Goal: Task Accomplishment & Management: Complete application form

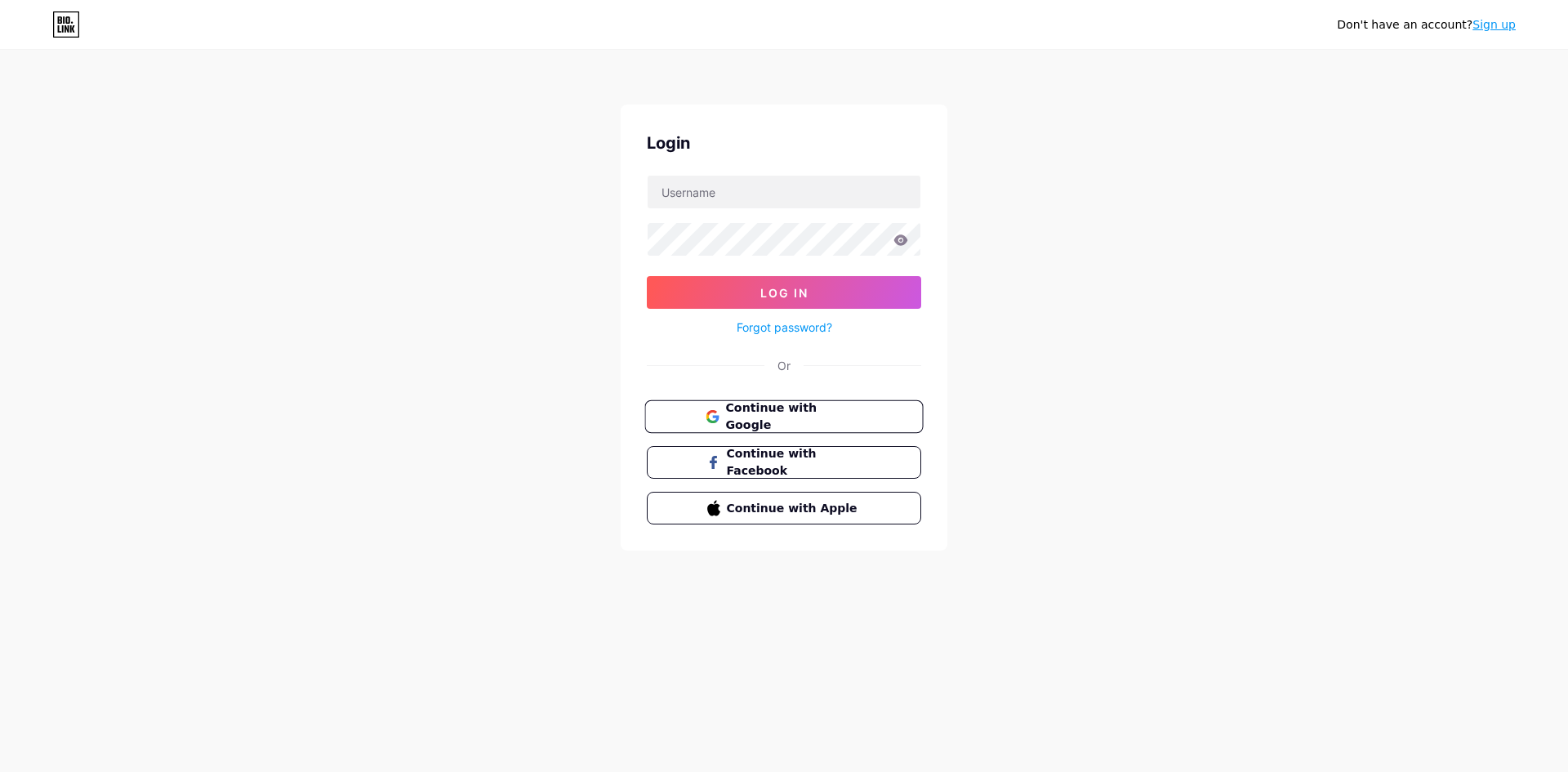
click at [780, 419] on span "Continue with Google" at bounding box center [793, 416] width 137 height 35
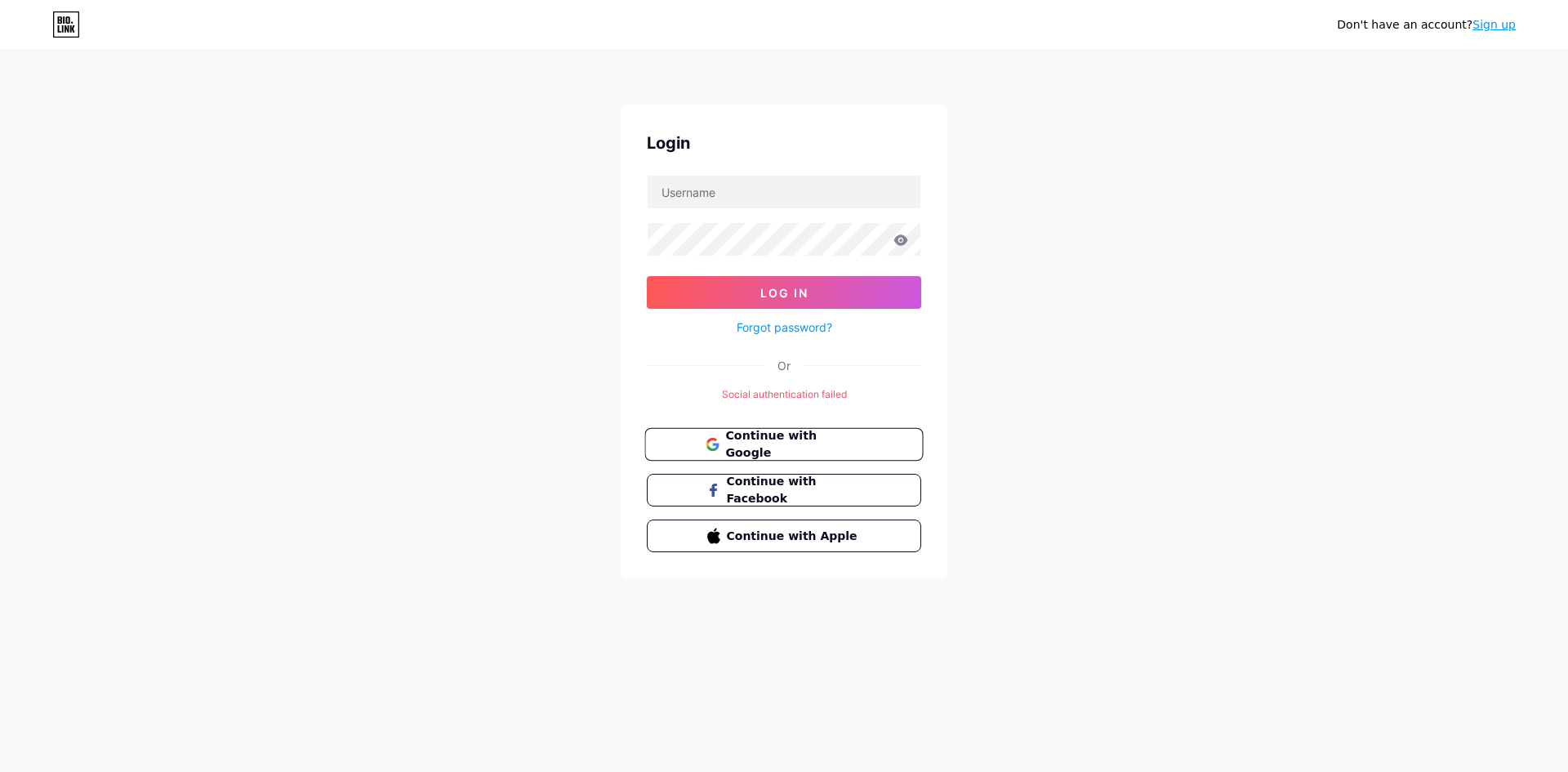
click at [815, 447] on span "Continue with Google" at bounding box center [793, 444] width 137 height 35
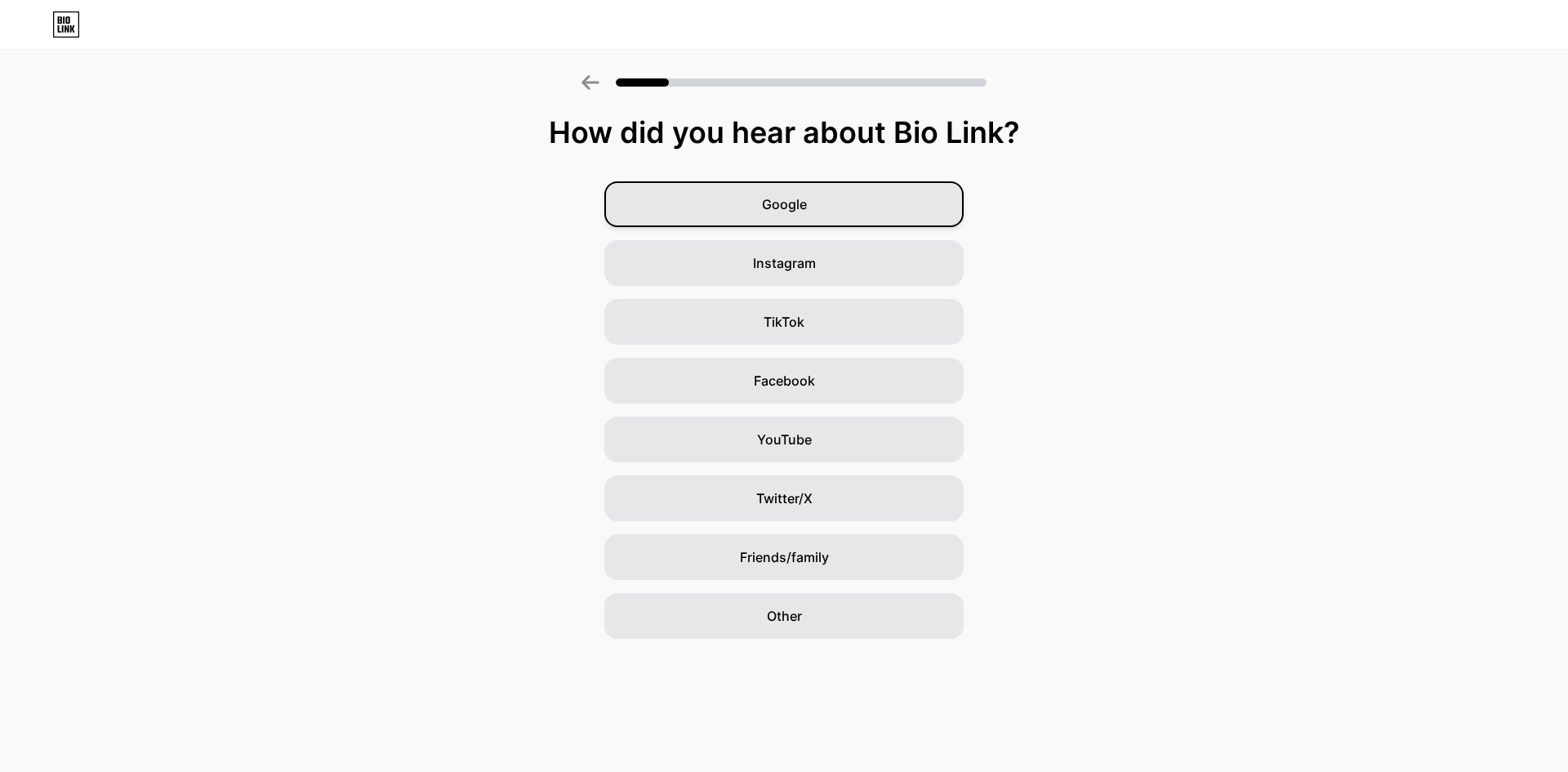
click at [730, 212] on div "Google" at bounding box center [784, 204] width 360 height 46
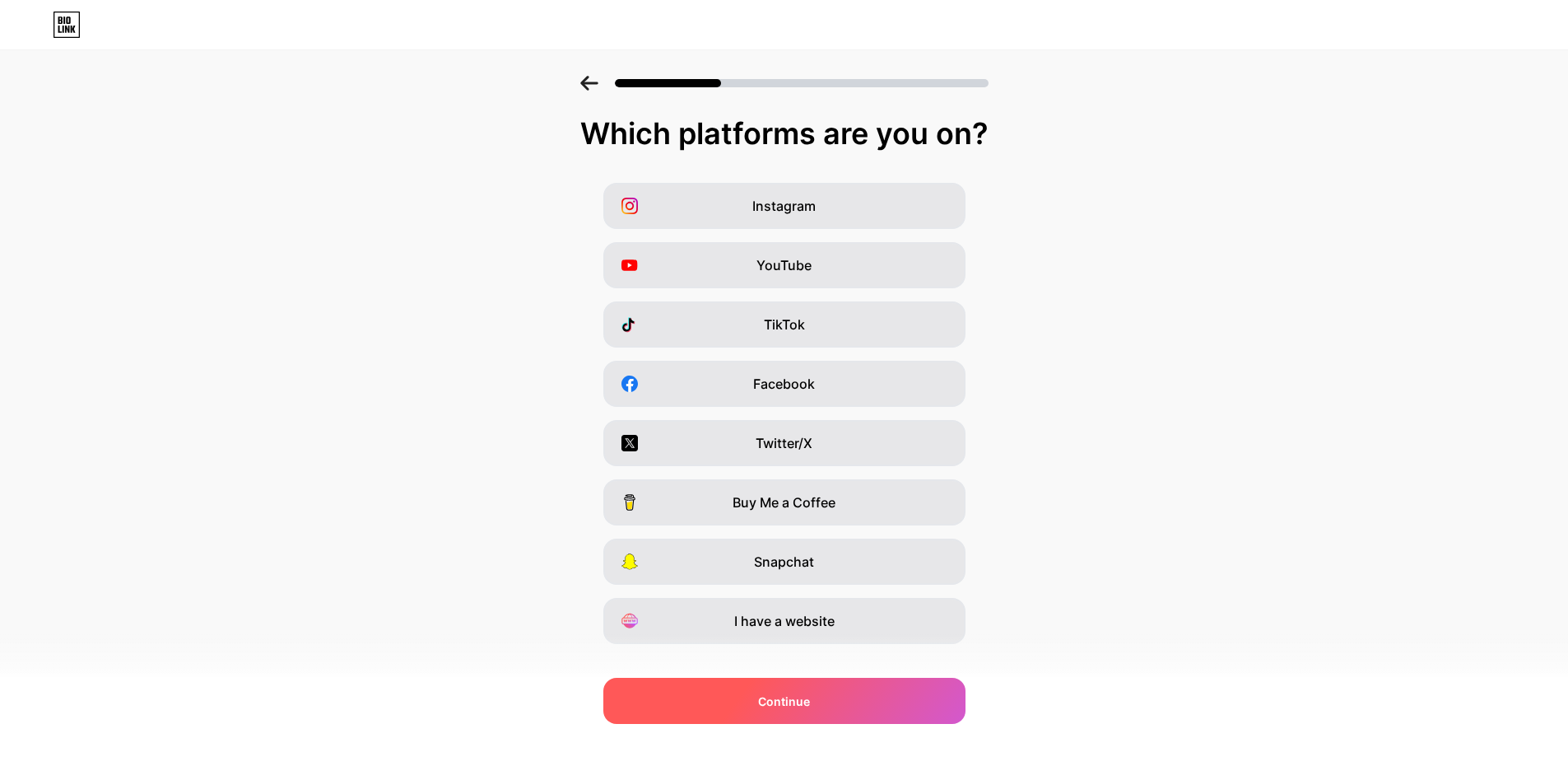
click at [837, 701] on div "Continue" at bounding box center [784, 700] width 363 height 46
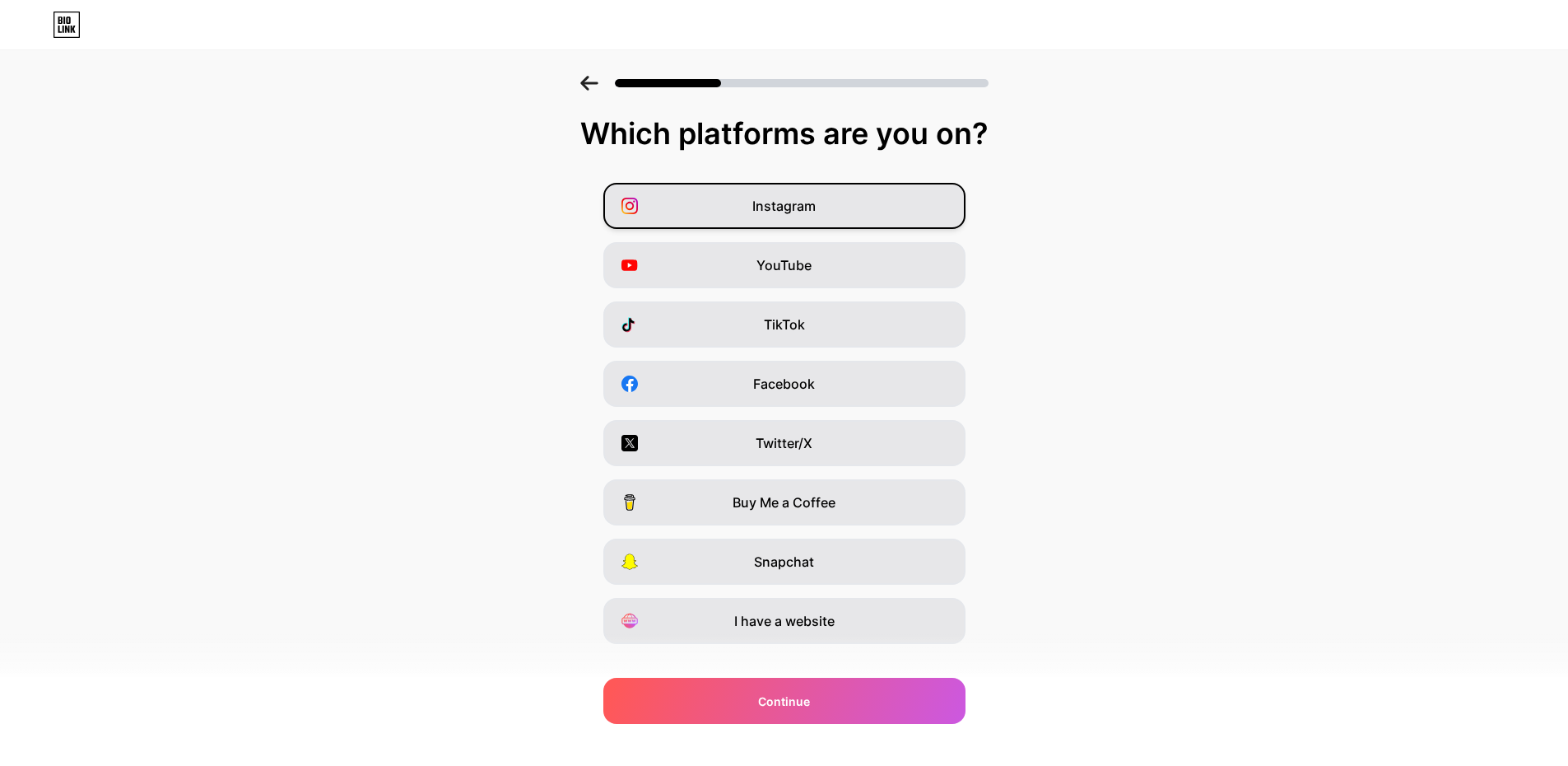
click at [741, 204] on div "Instagram" at bounding box center [784, 206] width 363 height 46
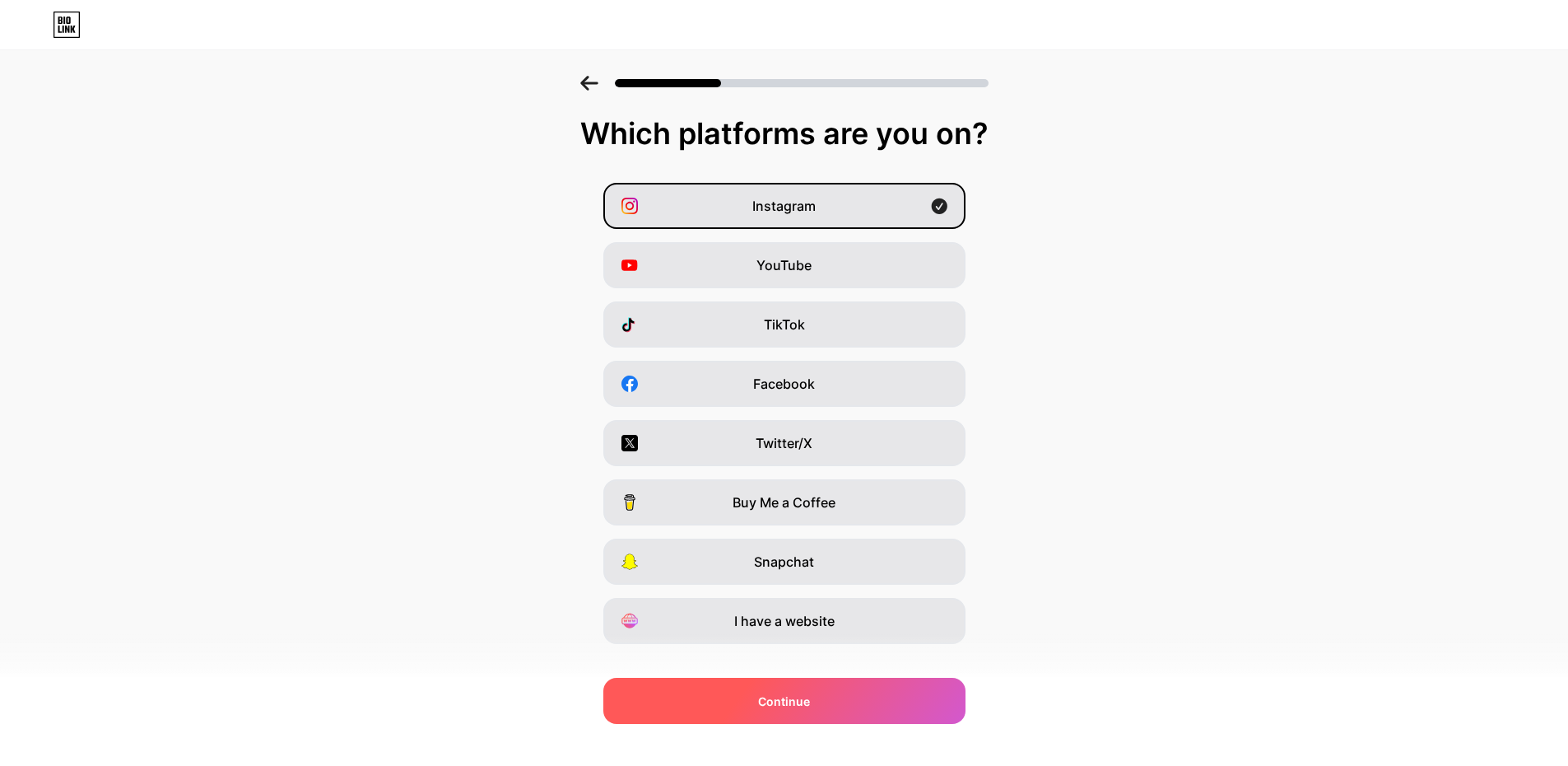
click at [831, 687] on div "Continue" at bounding box center [784, 700] width 363 height 46
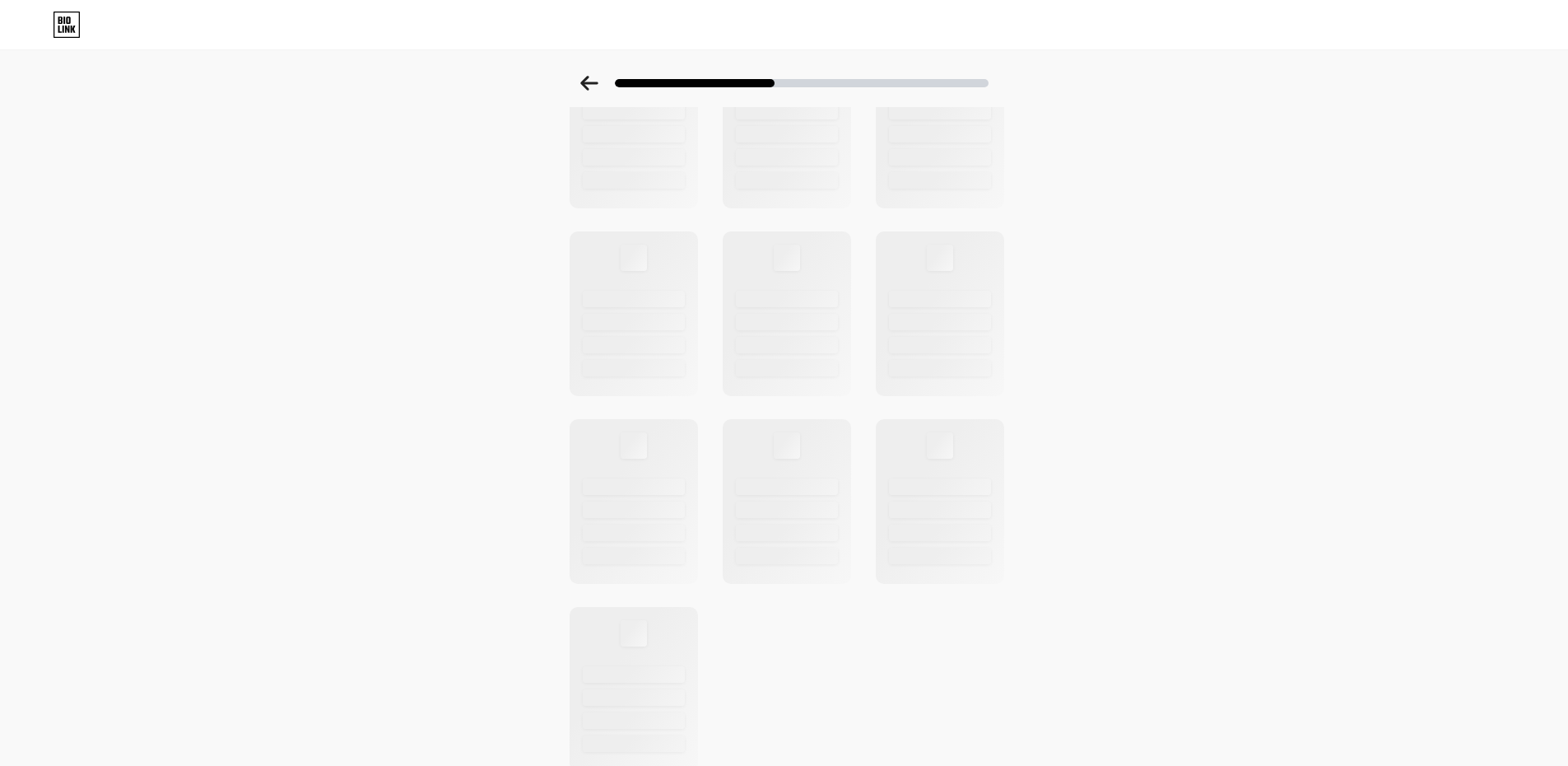
scroll to position [401, 0]
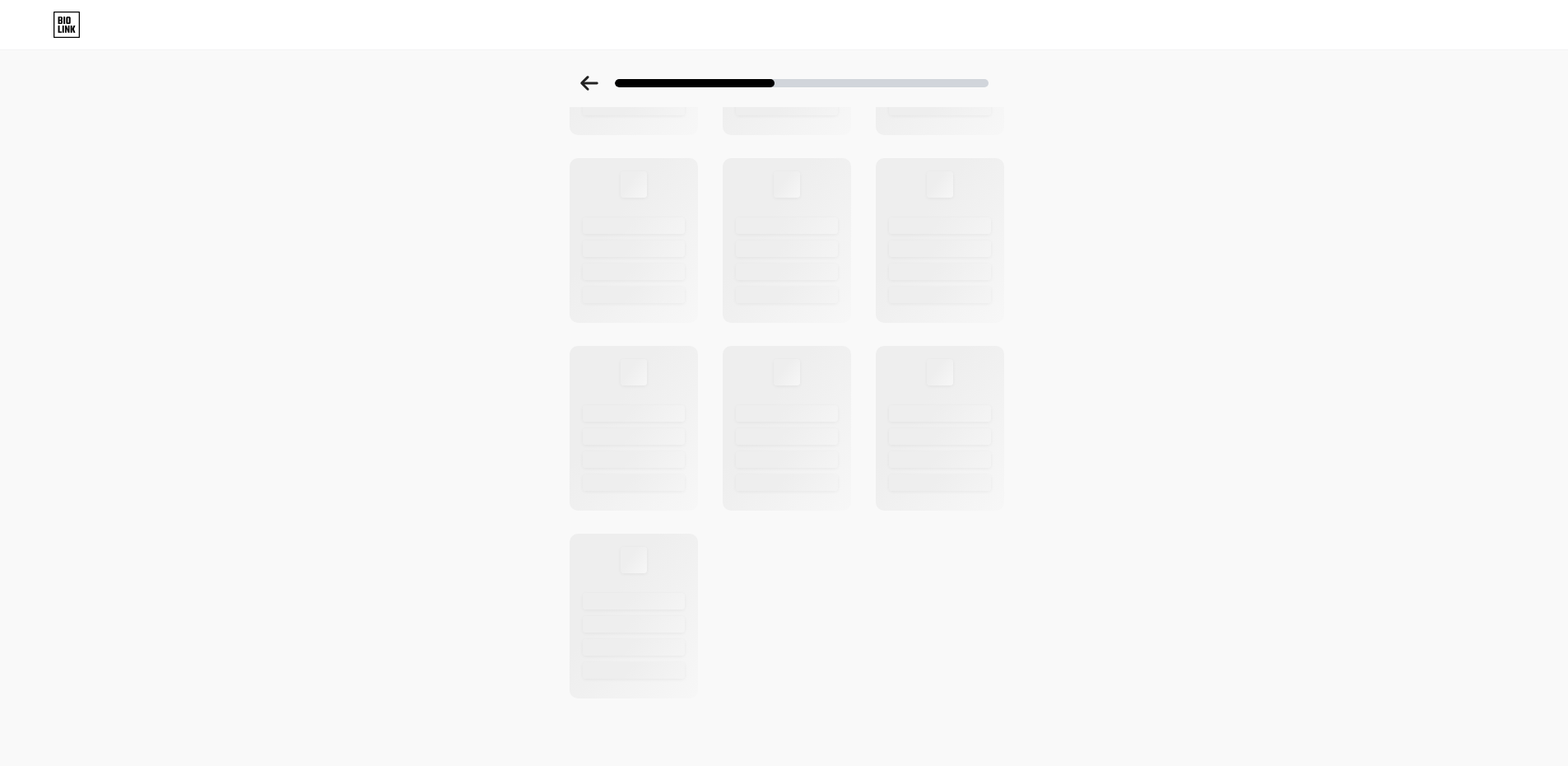
click at [1201, 120] on div "Select a theme" at bounding box center [784, 187] width 1568 height 1026
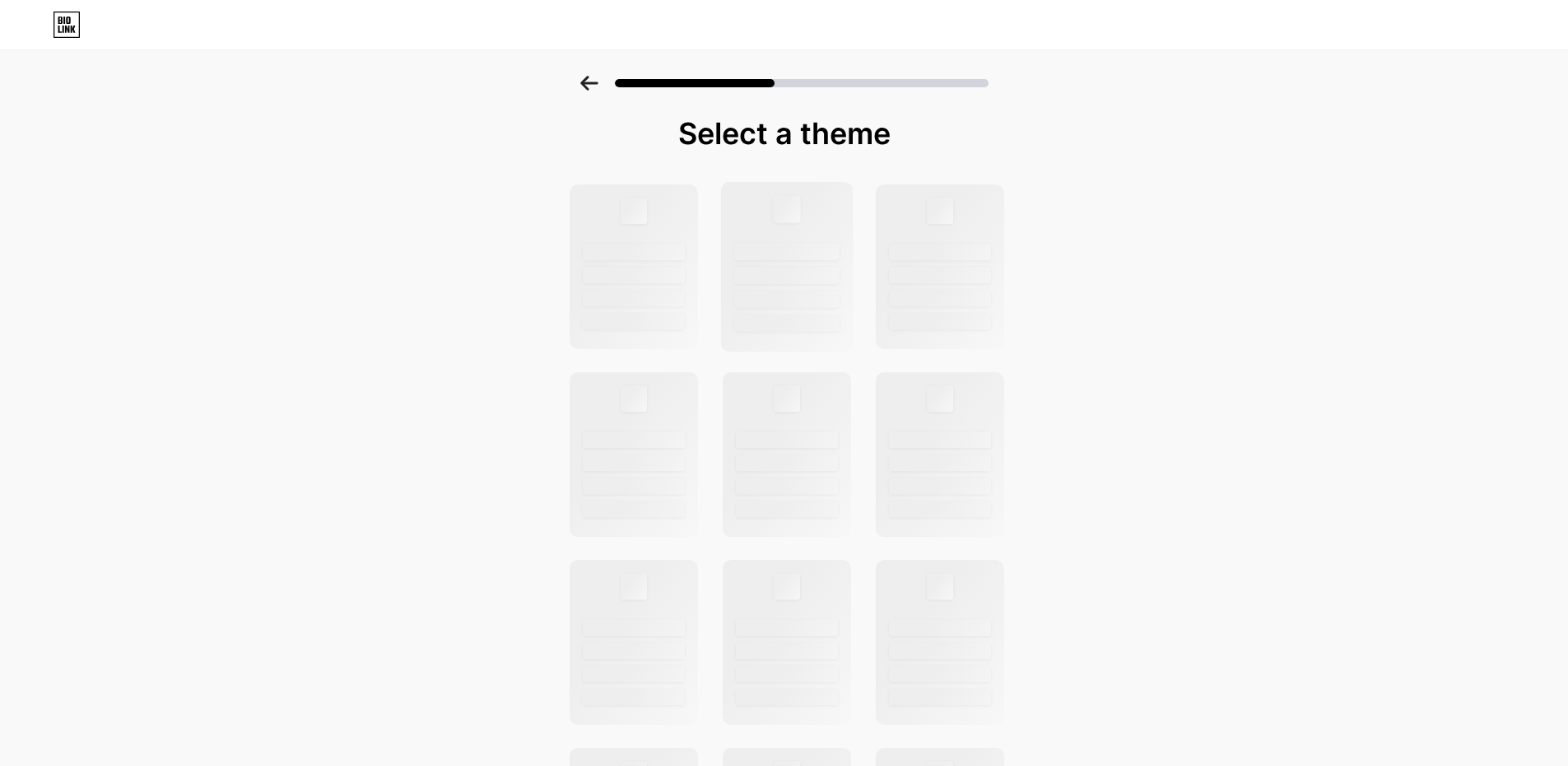
click at [800, 218] on div at bounding box center [786, 208] width 27 height 27
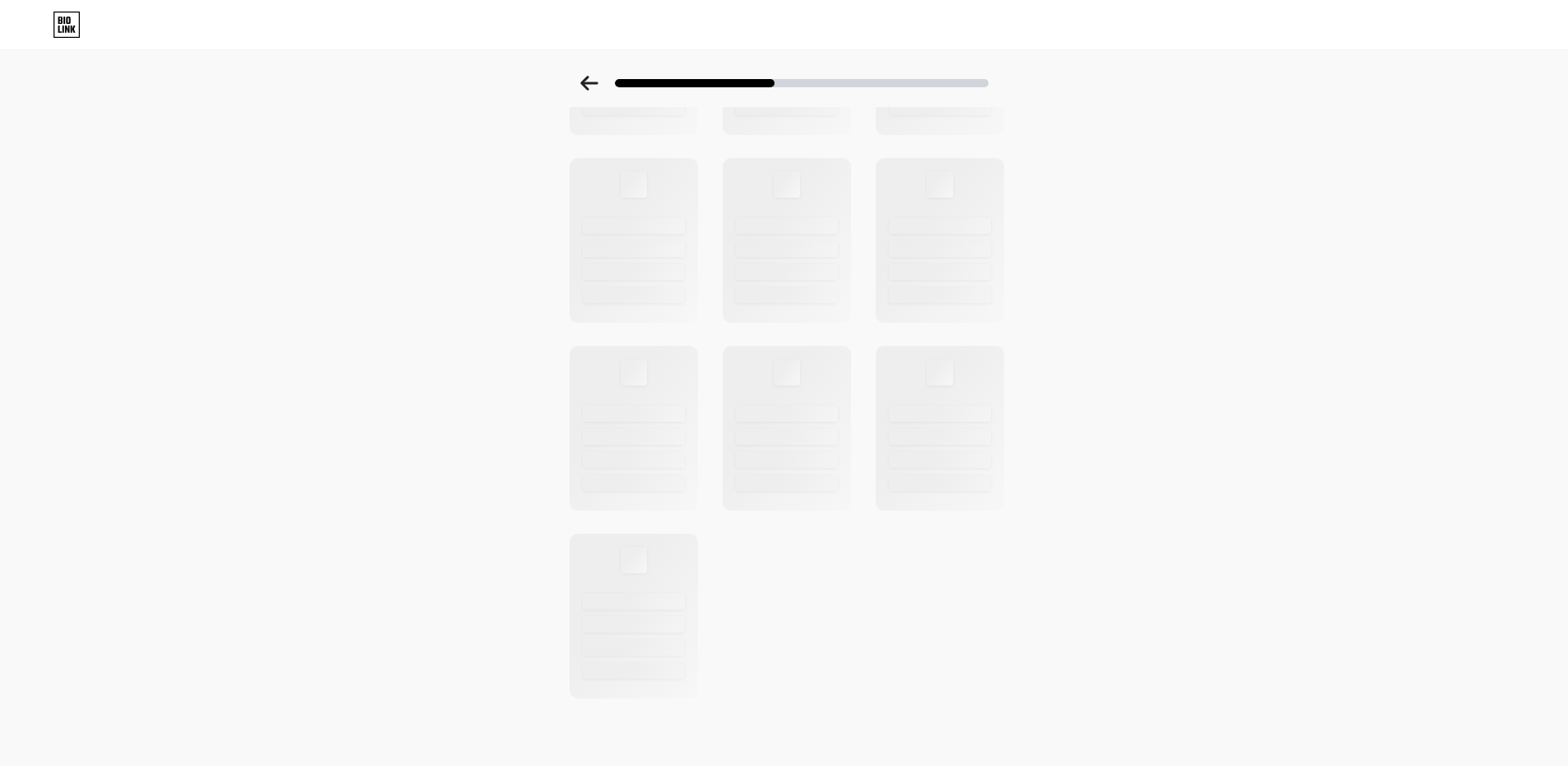
click at [66, 28] on icon at bounding box center [67, 29] width 4 height 7
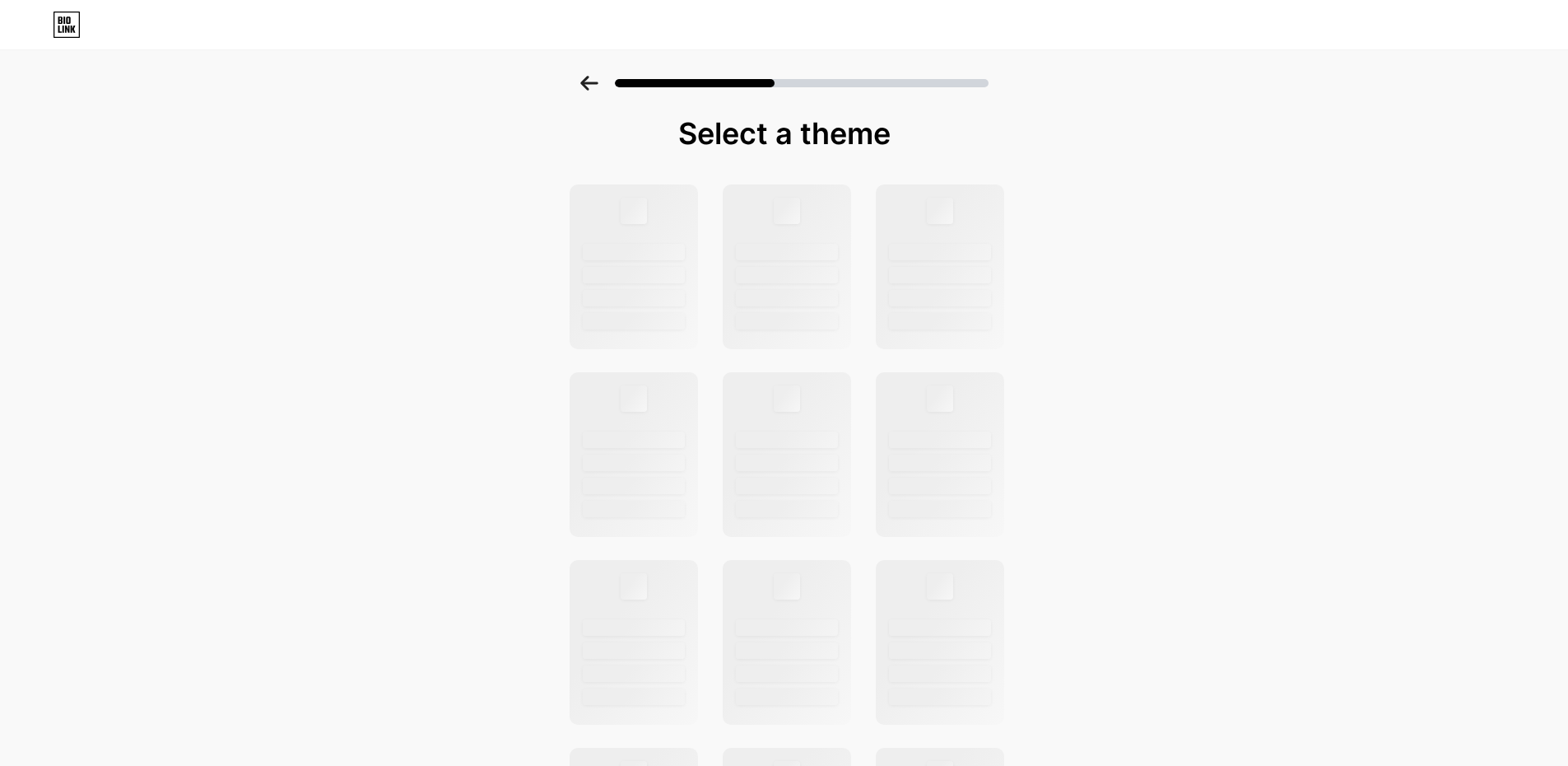
click at [1220, 79] on div at bounding box center [784, 78] width 1568 height 58
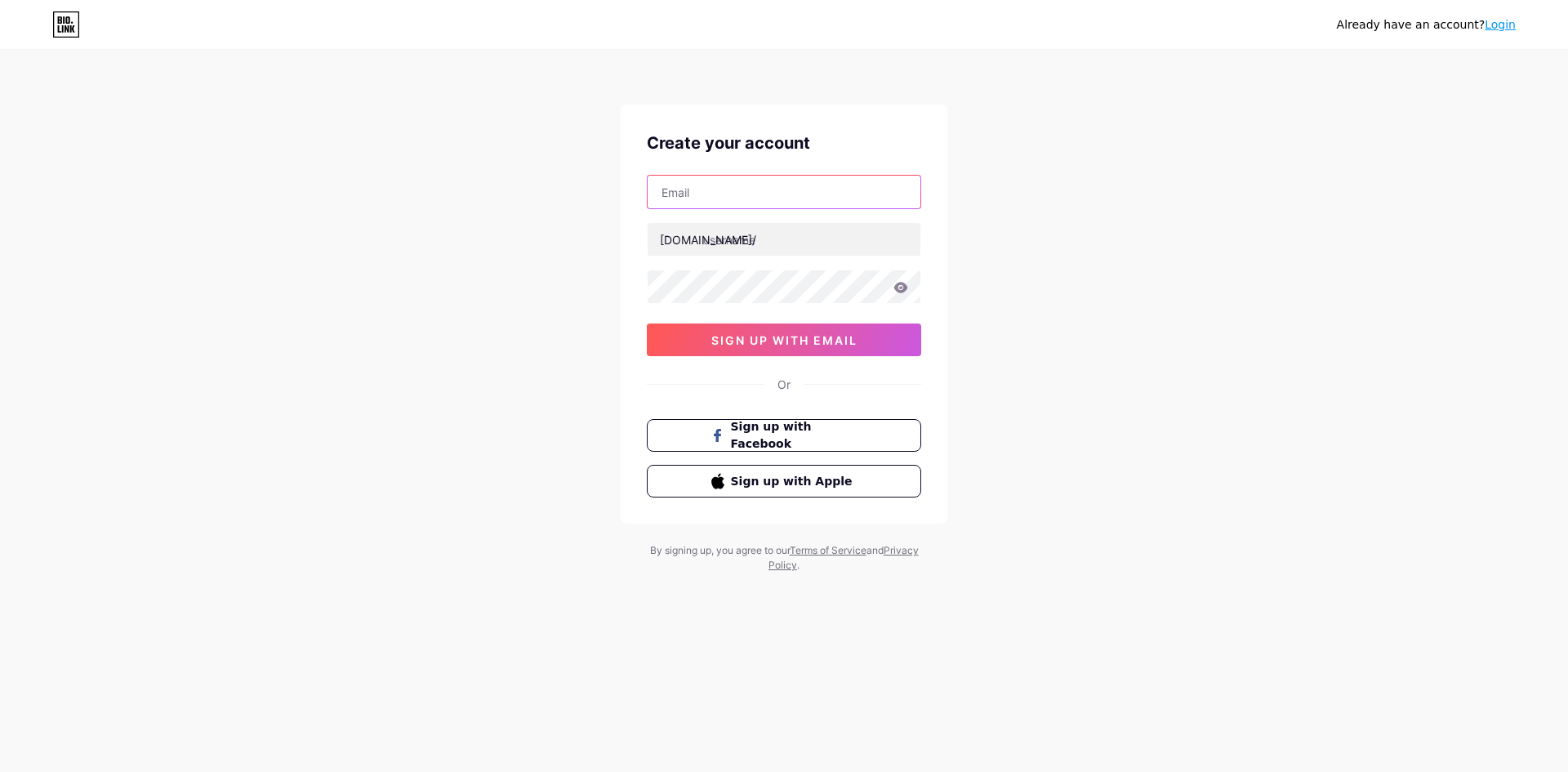
click at [719, 193] on input "text" at bounding box center [784, 191] width 272 height 33
click at [1202, 523] on div "Already have an account? Login Create your account [DOMAIN_NAME]/ 0cAFcWeA5-YQt…" at bounding box center [784, 312] width 1568 height 625
click at [714, 200] on input "text" at bounding box center [784, 191] width 272 height 33
paste input "kmrswzj@gmail.com"
type input "kmrswzj@gmail.com"
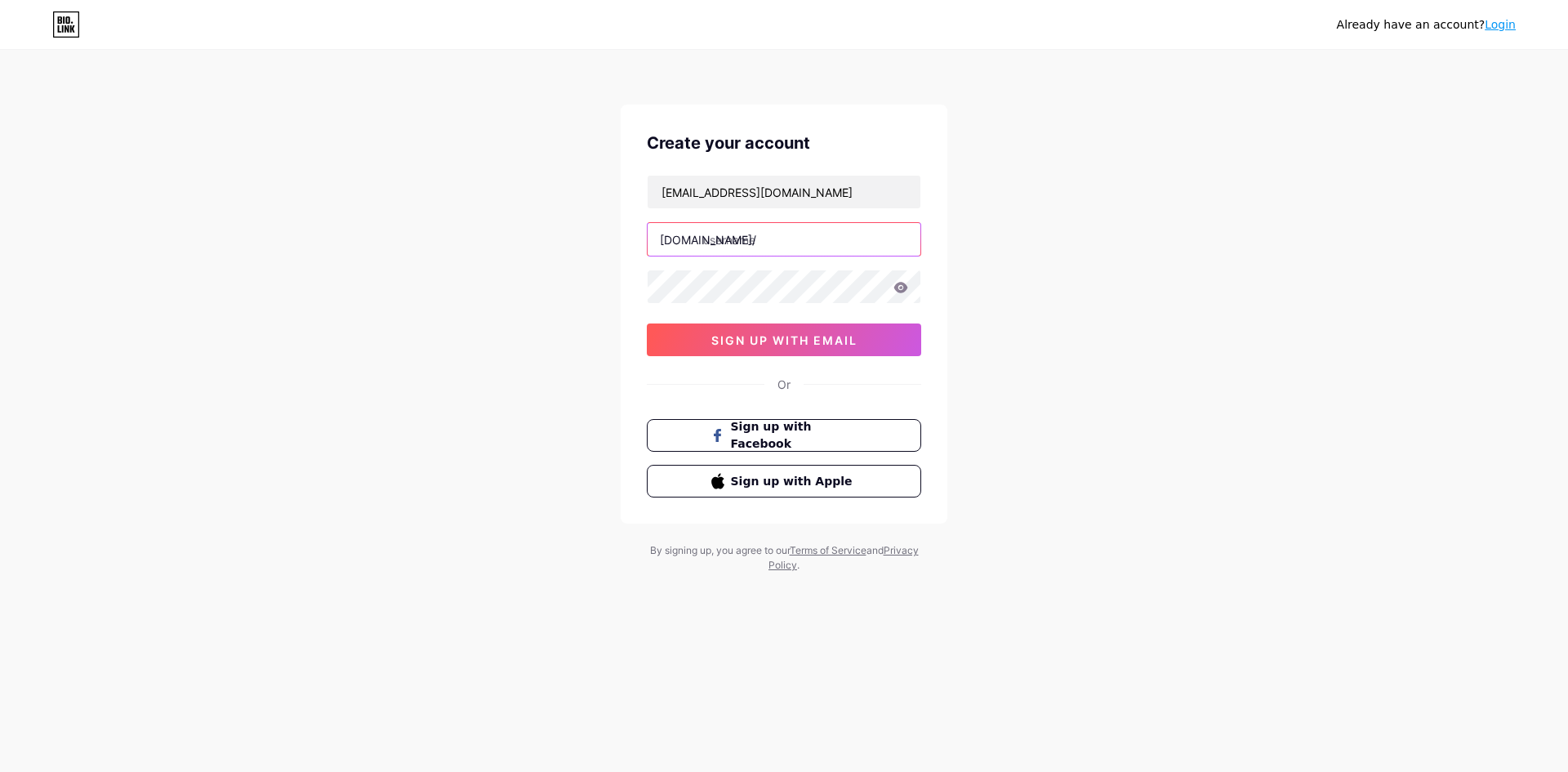
click at [724, 241] on input "text" at bounding box center [784, 239] width 272 height 33
drag, startPoint x: 704, startPoint y: 244, endPoint x: 814, endPoint y: 244, distance: 110.0
click at [814, 244] on input "text" at bounding box center [784, 239] width 272 height 33
type input "k"
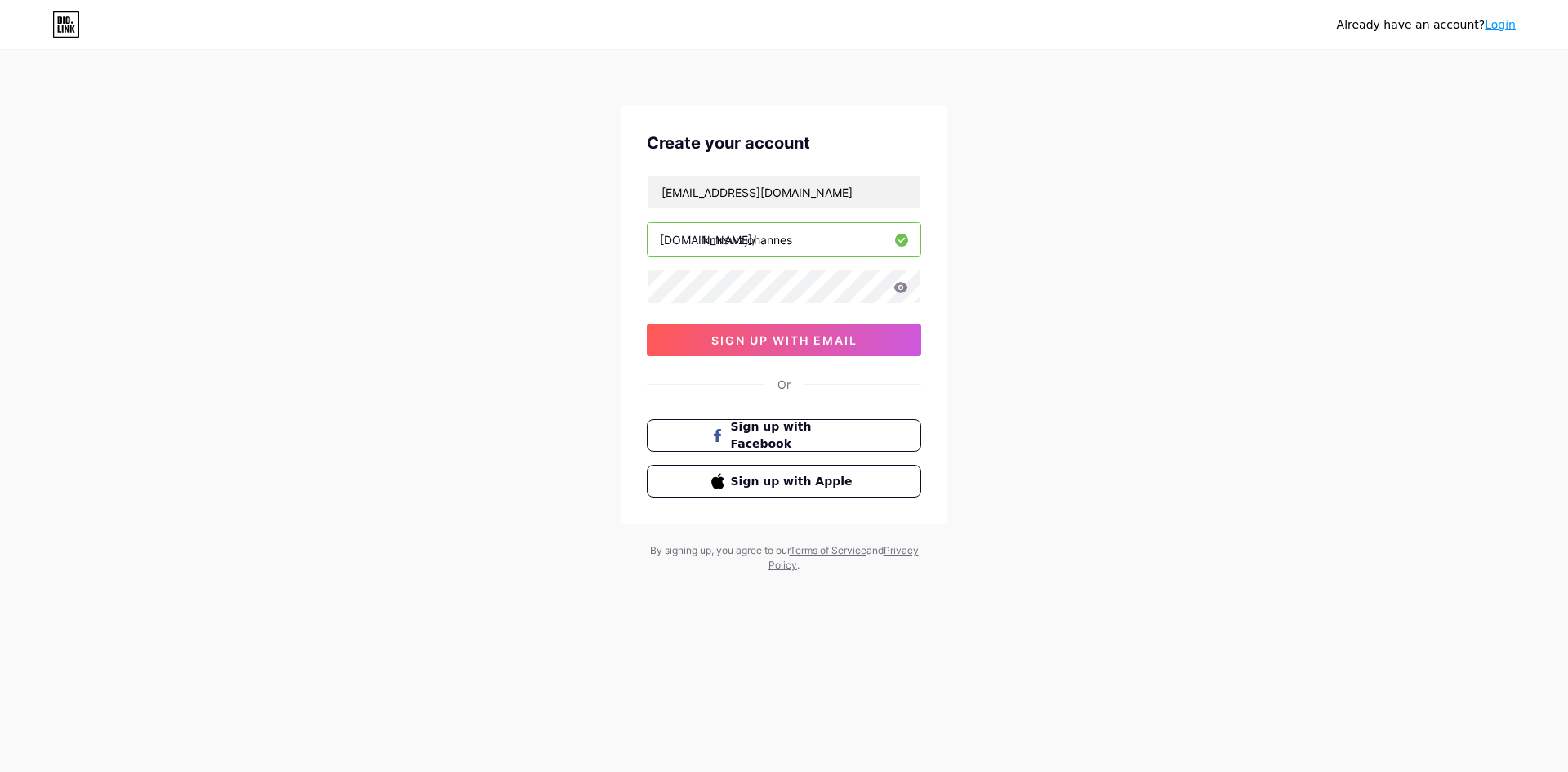
type input "kmrswzjohannes"
click at [806, 343] on span "sign up with email" at bounding box center [784, 340] width 147 height 14
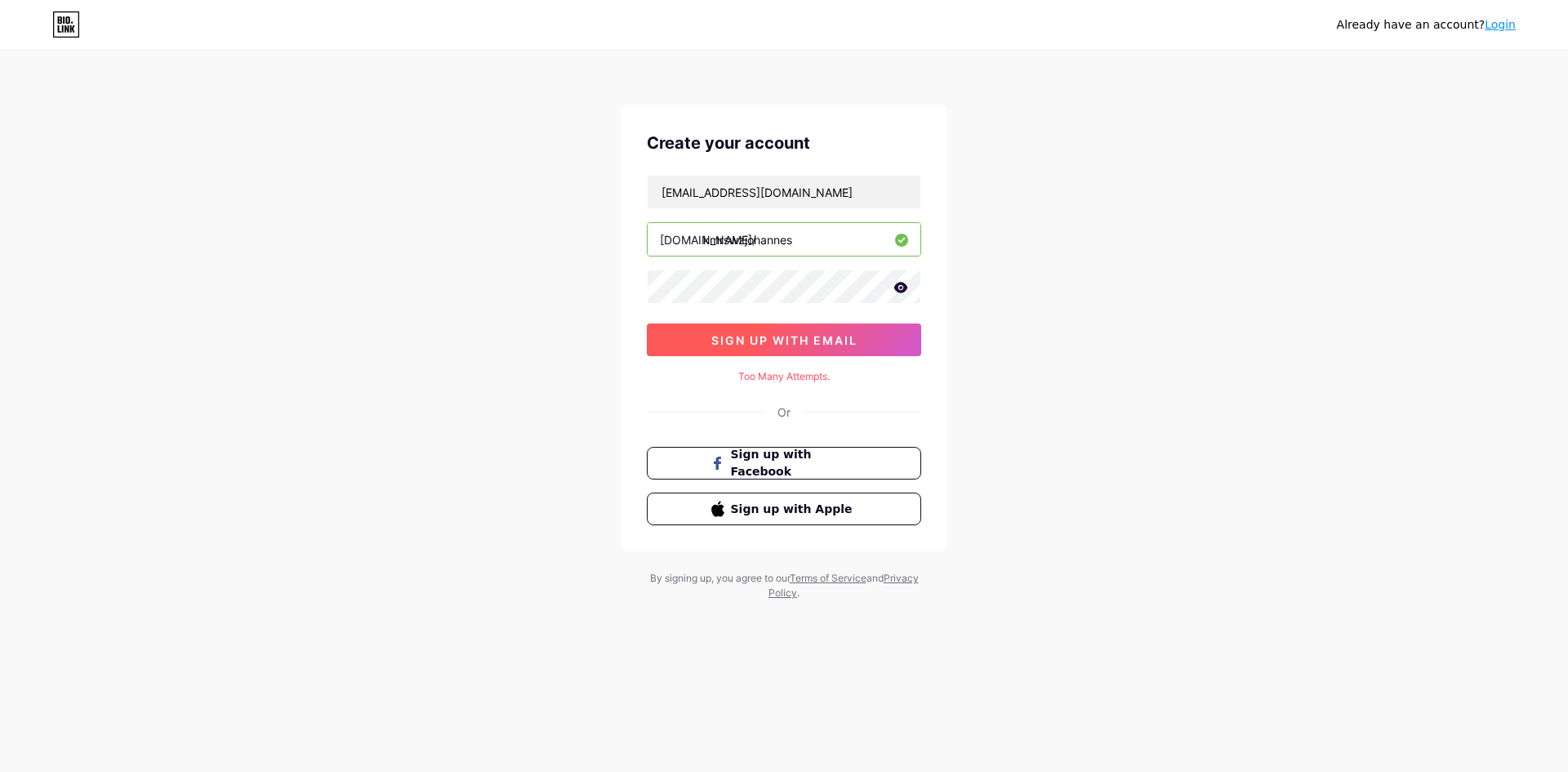
click at [806, 343] on span "sign up with email" at bounding box center [784, 340] width 147 height 14
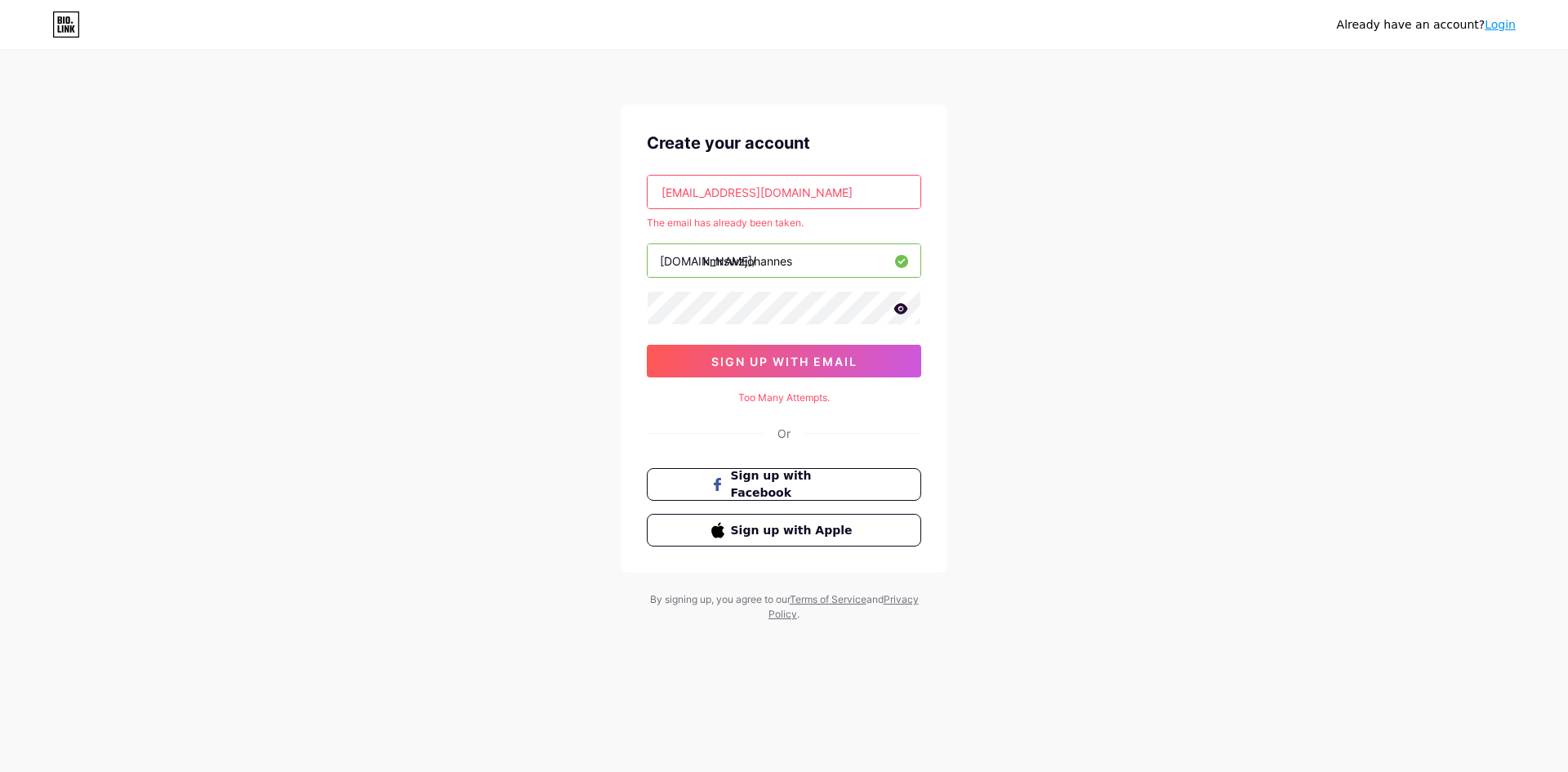
click at [1503, 27] on link "Login" at bounding box center [1500, 24] width 31 height 13
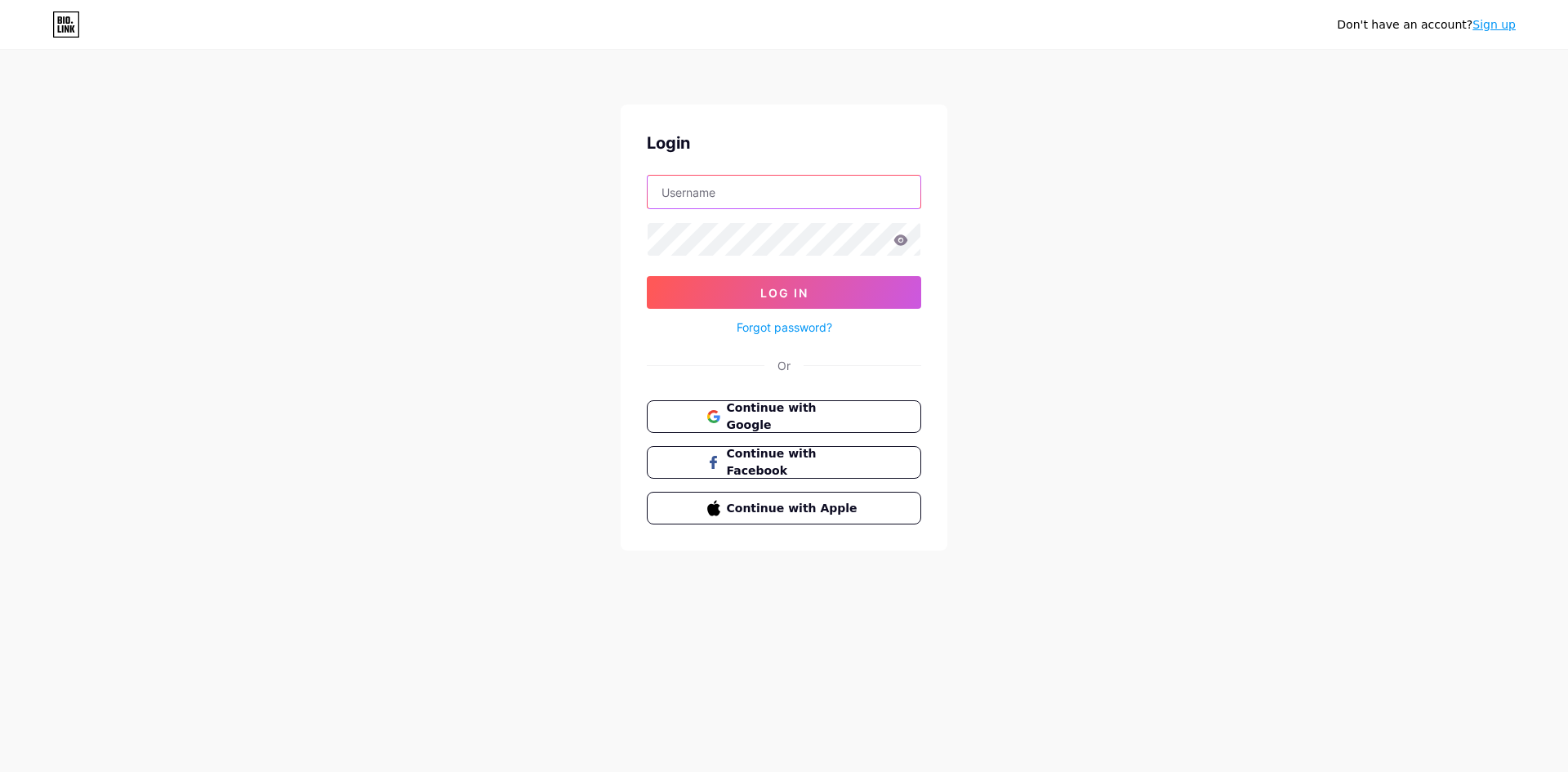
type input "kmrswzj@gmail.com"
click at [953, 103] on div "Don't have an account? Sign up Login kmrswzj@gmail.com Log In Forgot password? …" at bounding box center [784, 301] width 1568 height 603
type input "kmrswzj@gmail.com"
click at [710, 411] on icon at bounding box center [711, 413] width 11 height 6
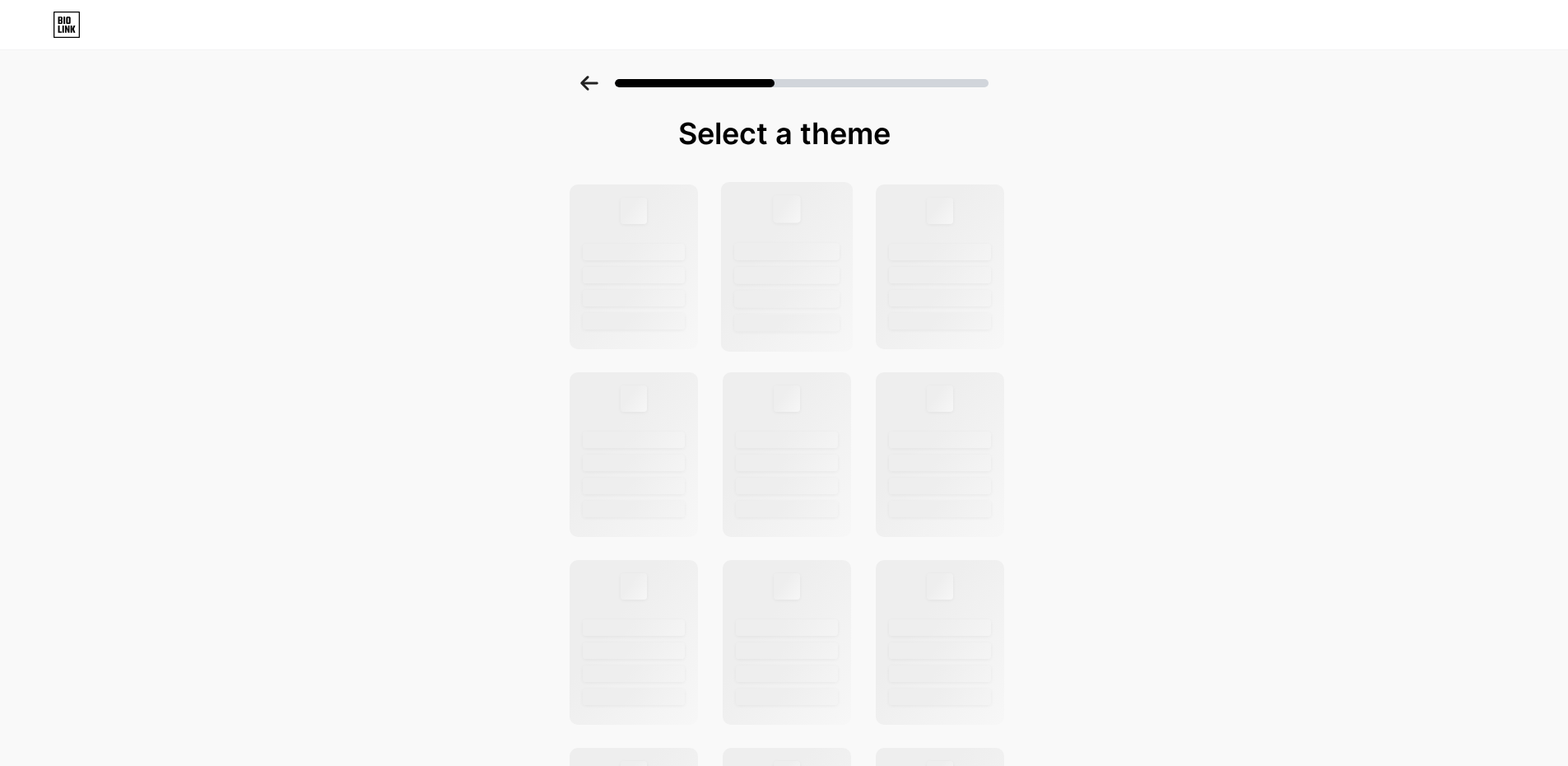
click at [797, 221] on div at bounding box center [786, 208] width 27 height 27
click at [797, 214] on div at bounding box center [786, 208] width 27 height 27
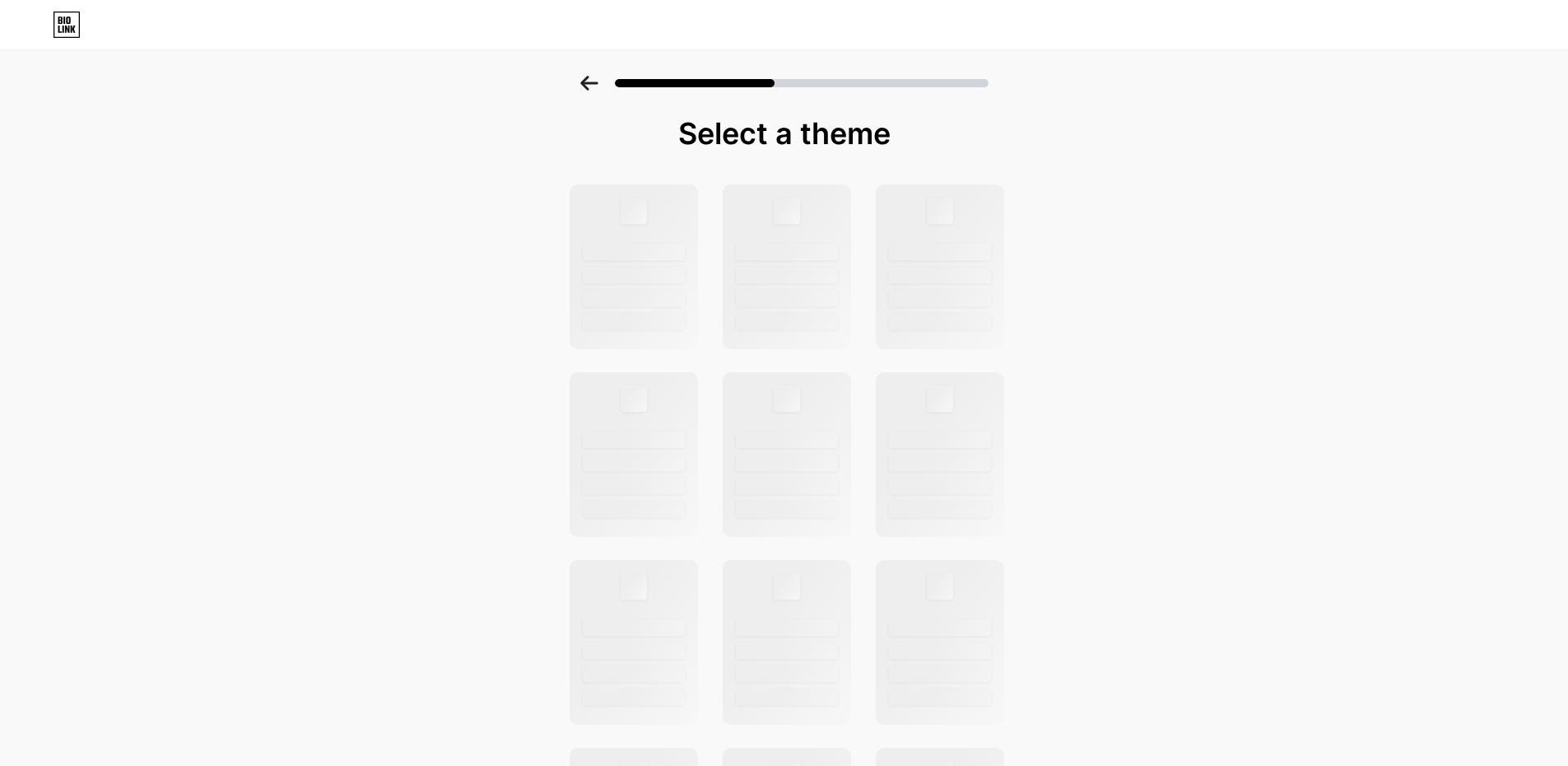
click at [67, 34] on icon at bounding box center [67, 25] width 28 height 26
click at [639, 204] on div at bounding box center [633, 208] width 27 height 27
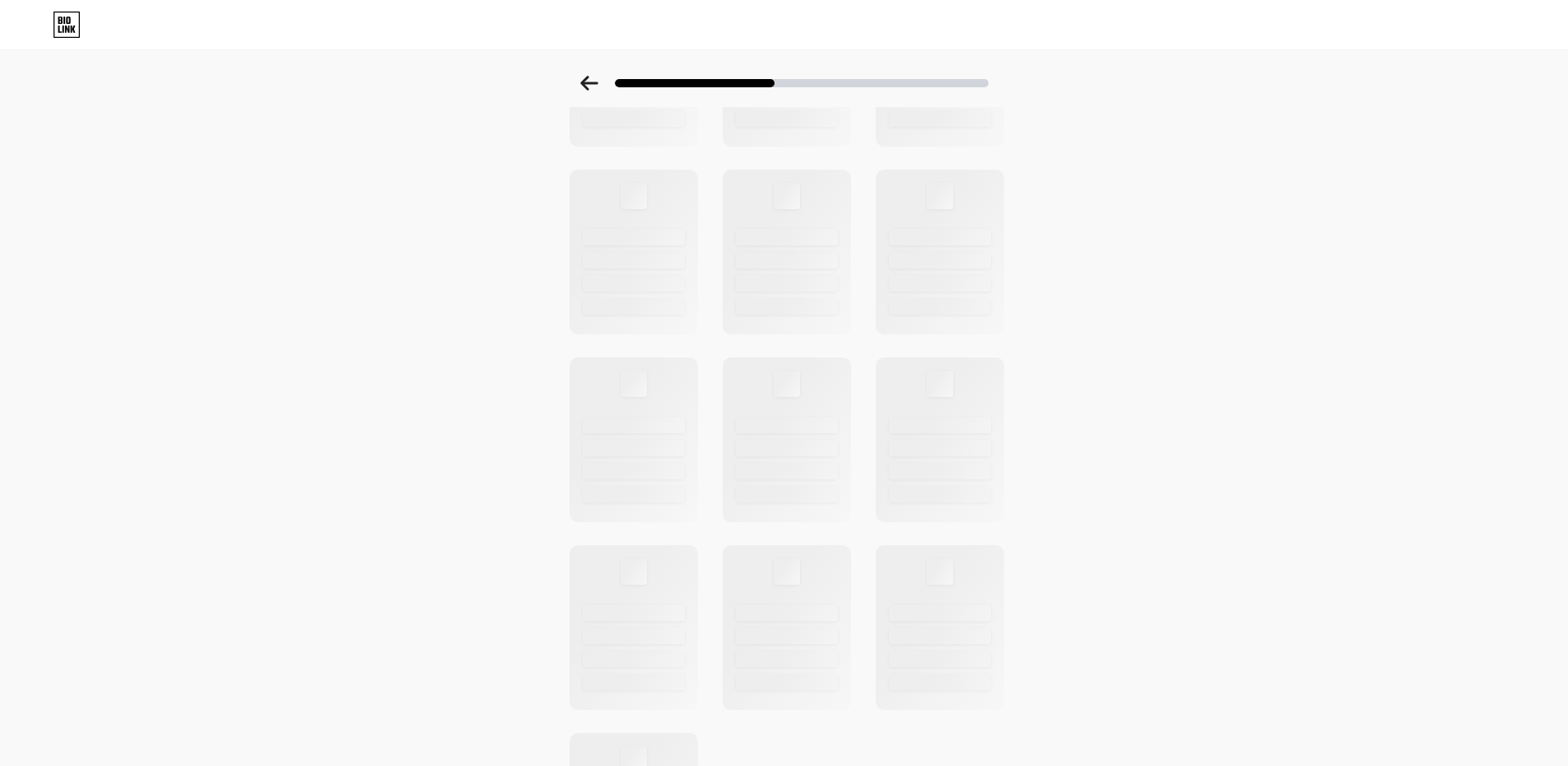
scroll to position [401, 0]
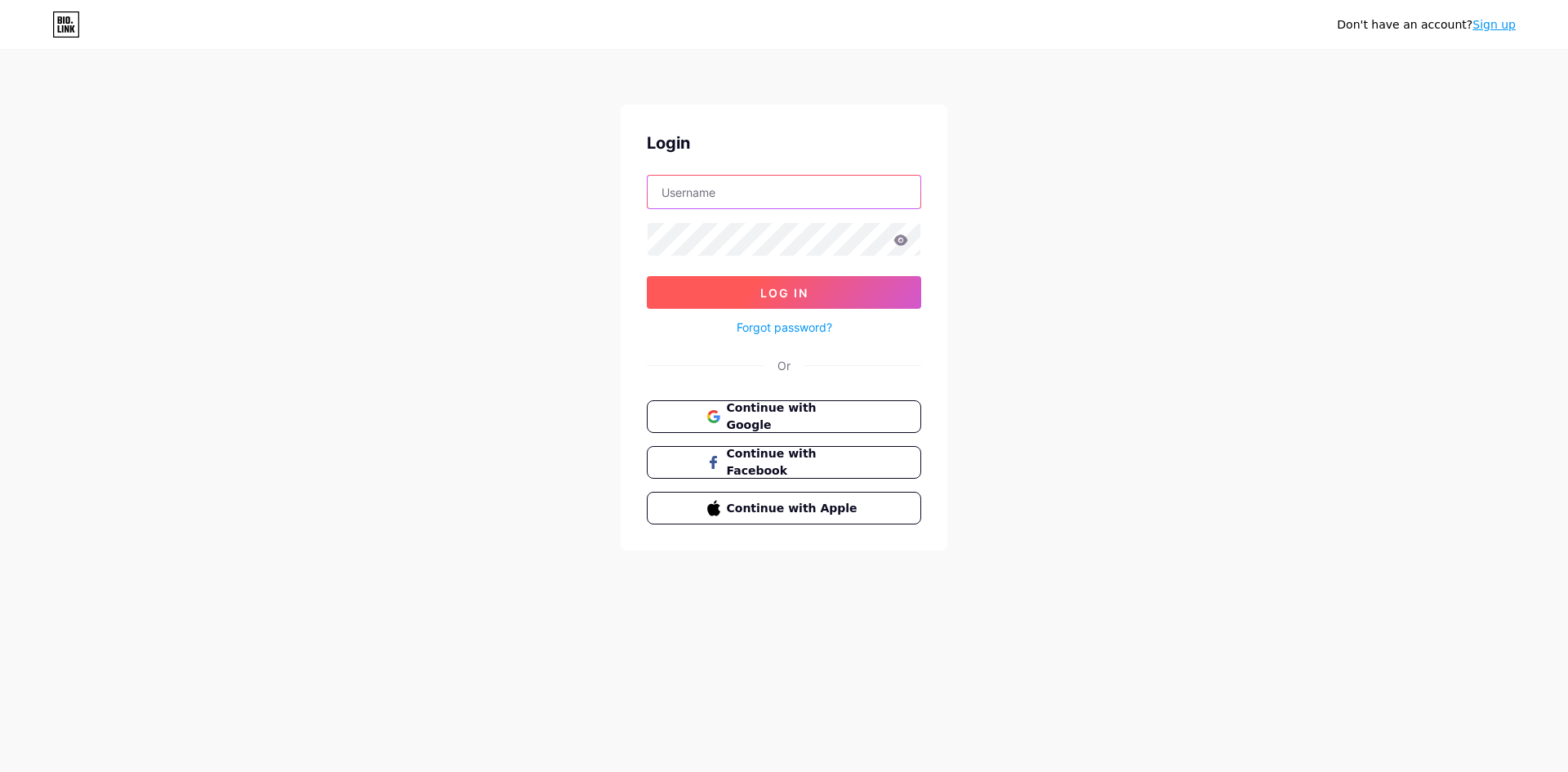
type input "kmrswzj@gmail.com"
click at [839, 291] on button "Log In" at bounding box center [784, 292] width 274 height 33
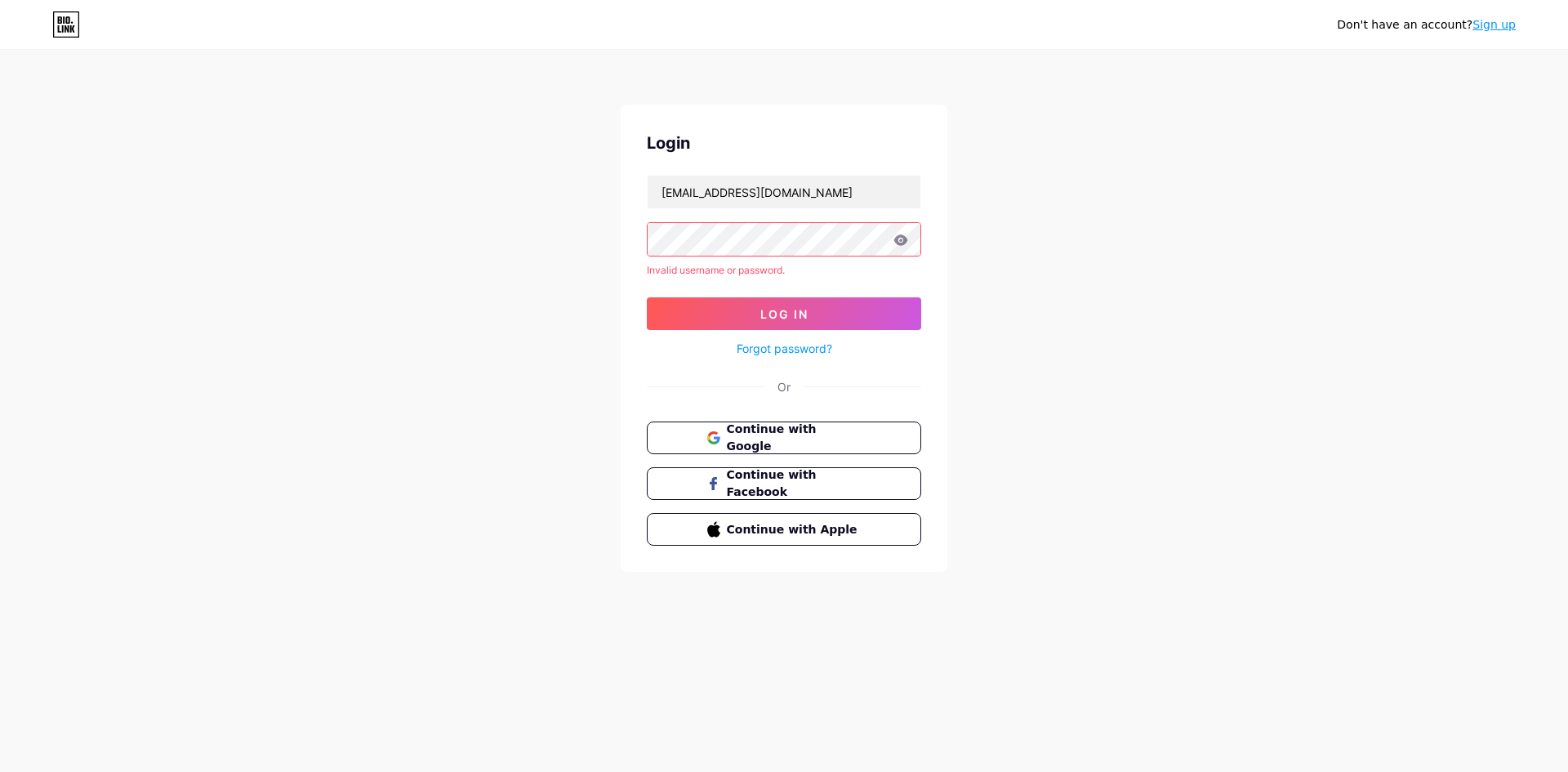
click at [1493, 29] on link "Sign up" at bounding box center [1494, 24] width 44 height 13
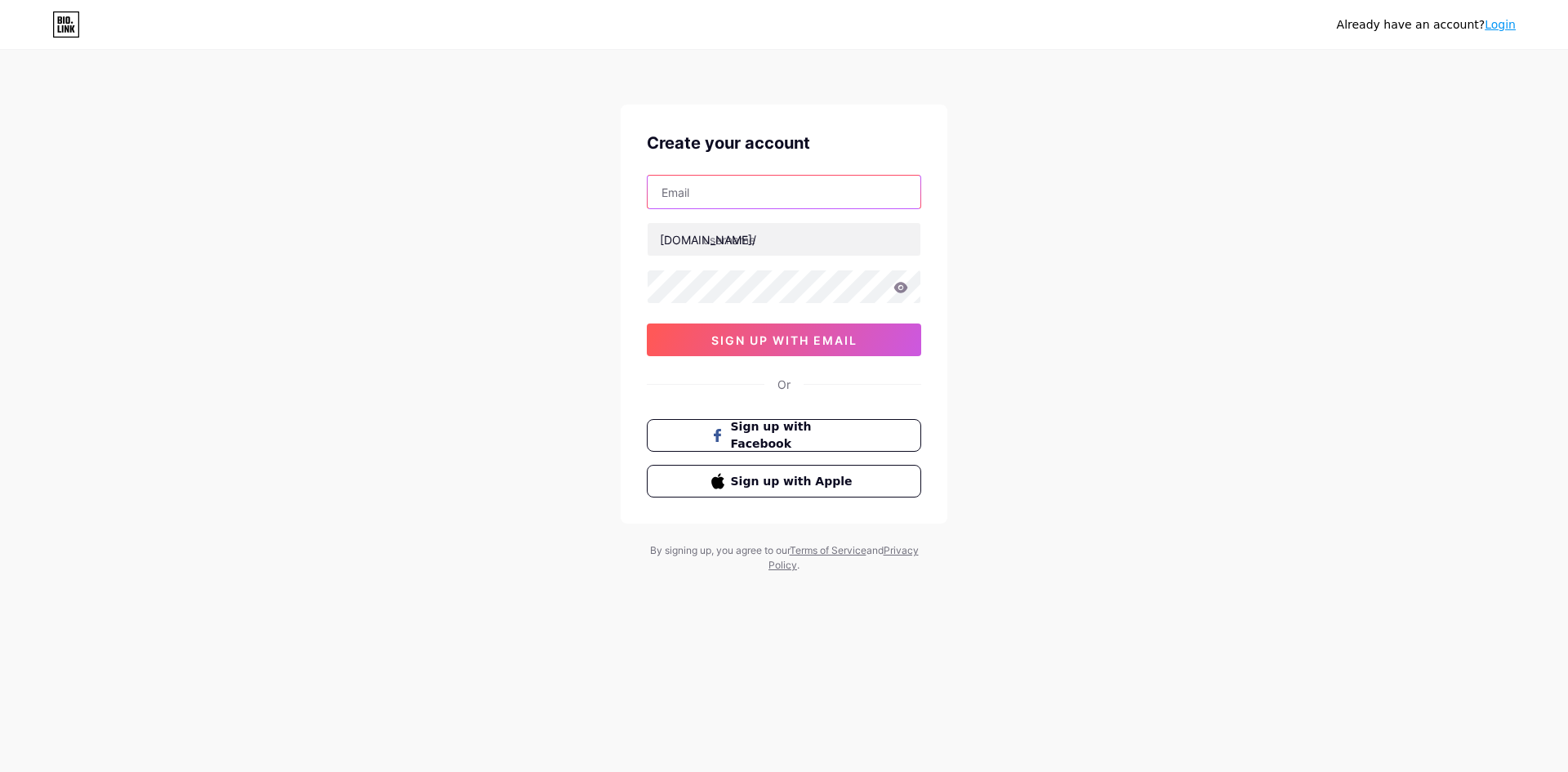
type input "kmrswzj@gmail.com"
click at [898, 287] on icon at bounding box center [900, 287] width 15 height 12
click at [901, 287] on icon at bounding box center [901, 286] width 14 height 11
click at [813, 235] on input "text" at bounding box center [784, 239] width 272 height 33
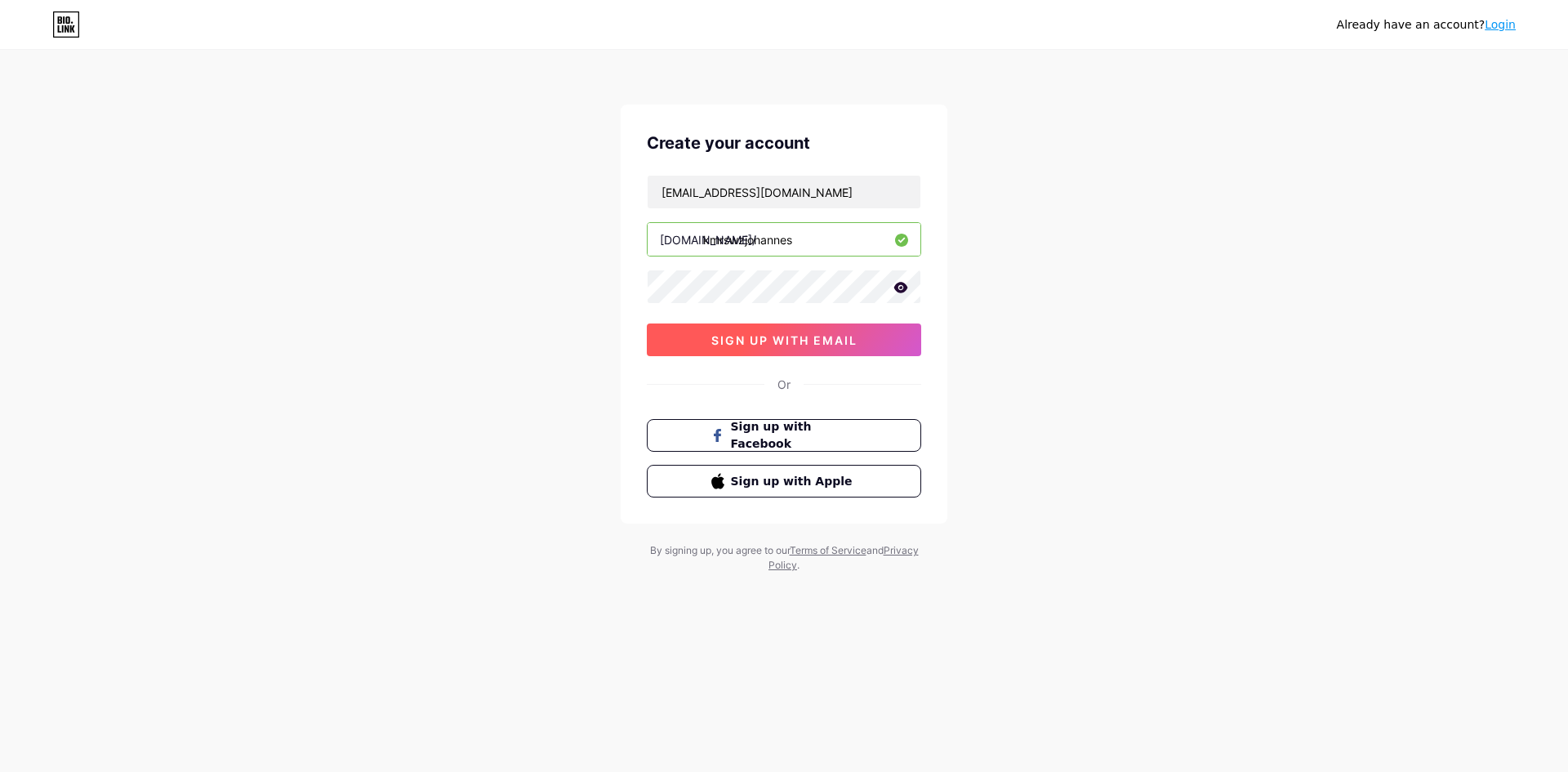
type input "kmrswzjohannes"
click at [827, 342] on span "sign up with email" at bounding box center [784, 340] width 147 height 14
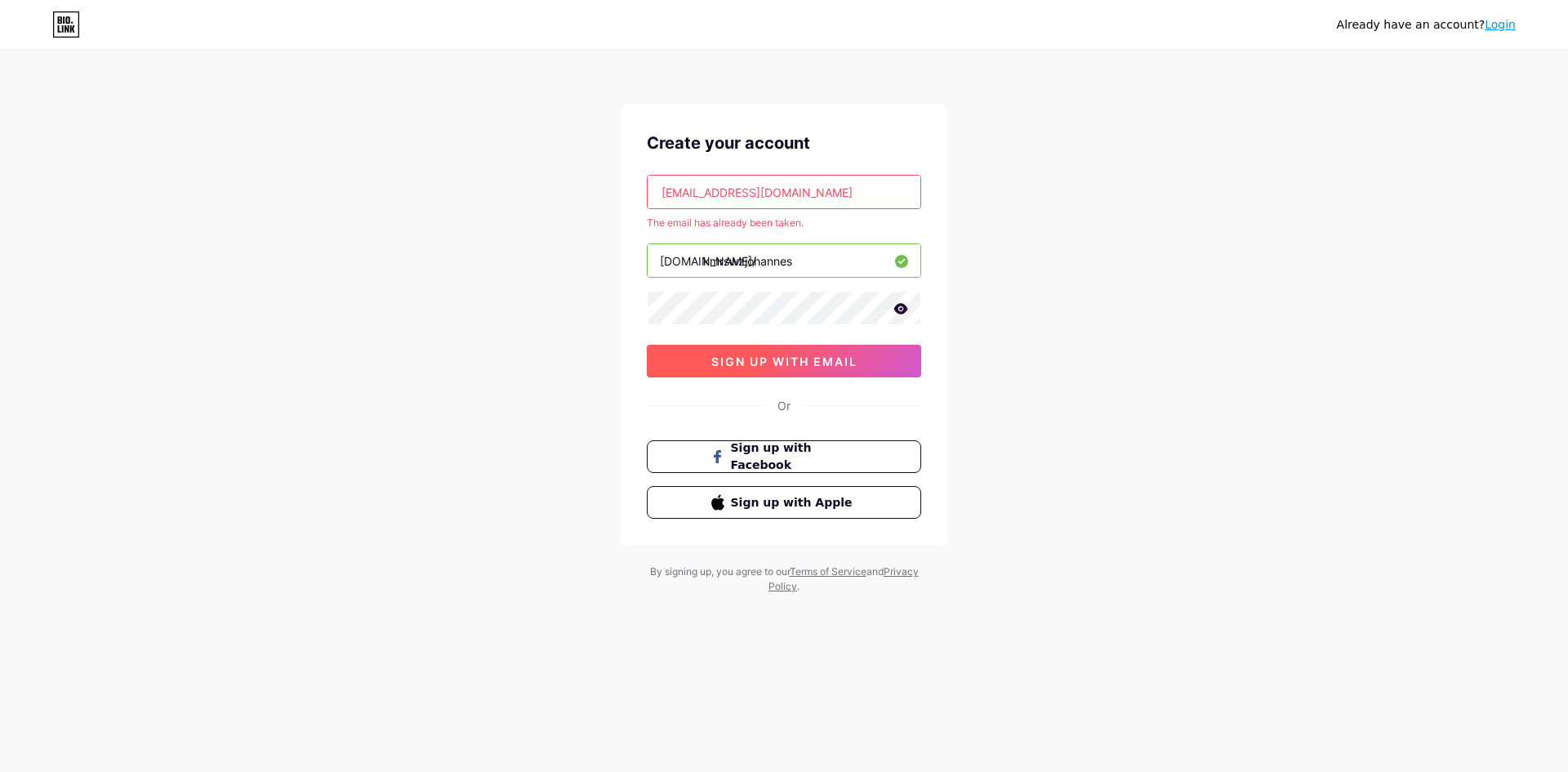
click at [783, 356] on span "sign up with email" at bounding box center [784, 362] width 147 height 14
click at [800, 364] on span "sign up with email" at bounding box center [784, 362] width 147 height 14
click at [1506, 26] on link "Login" at bounding box center [1500, 24] width 31 height 13
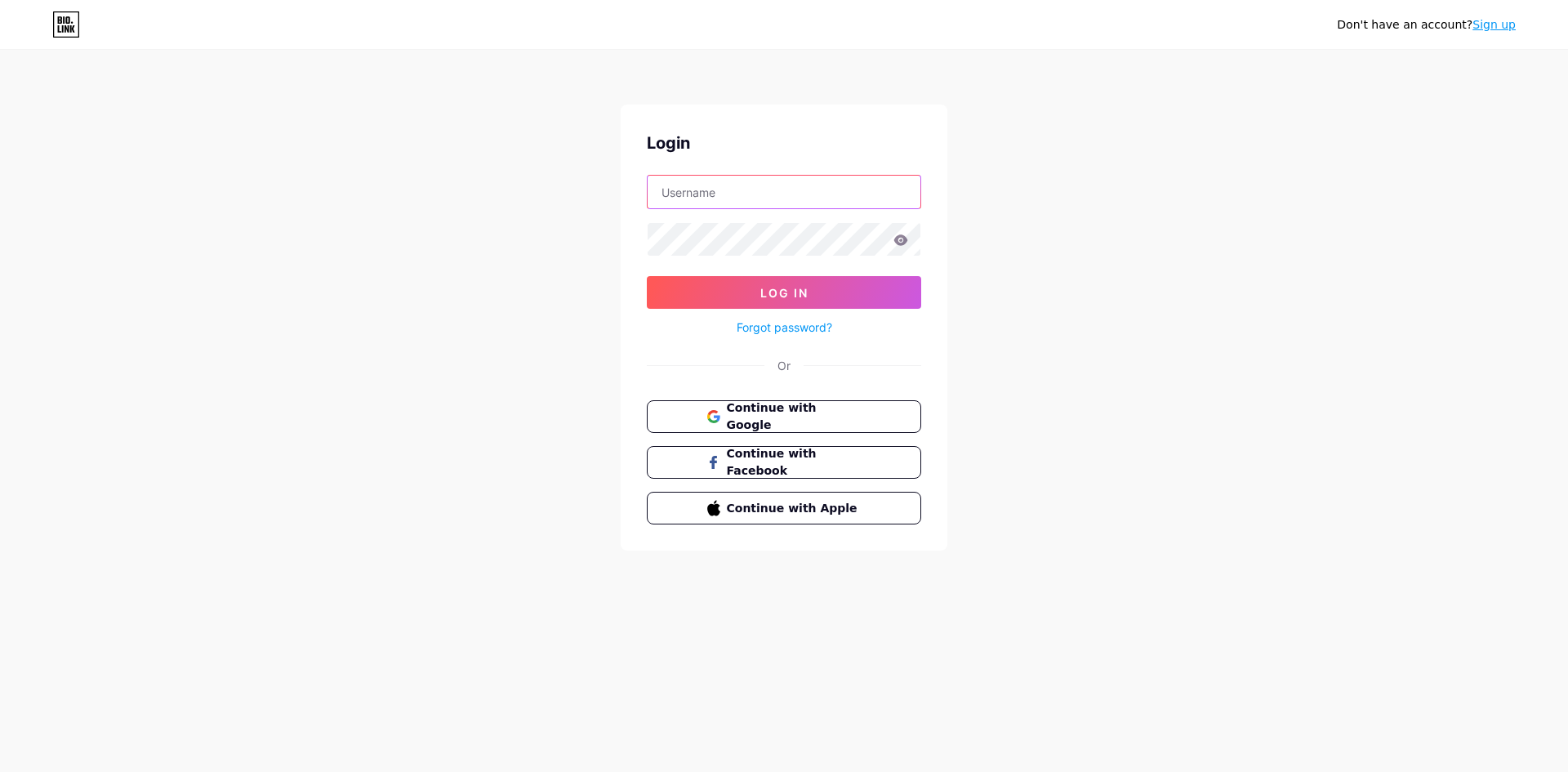
type input "kmrswzj@gmail.com"
click at [772, 415] on span "Continue with Google" at bounding box center [793, 416] width 137 height 35
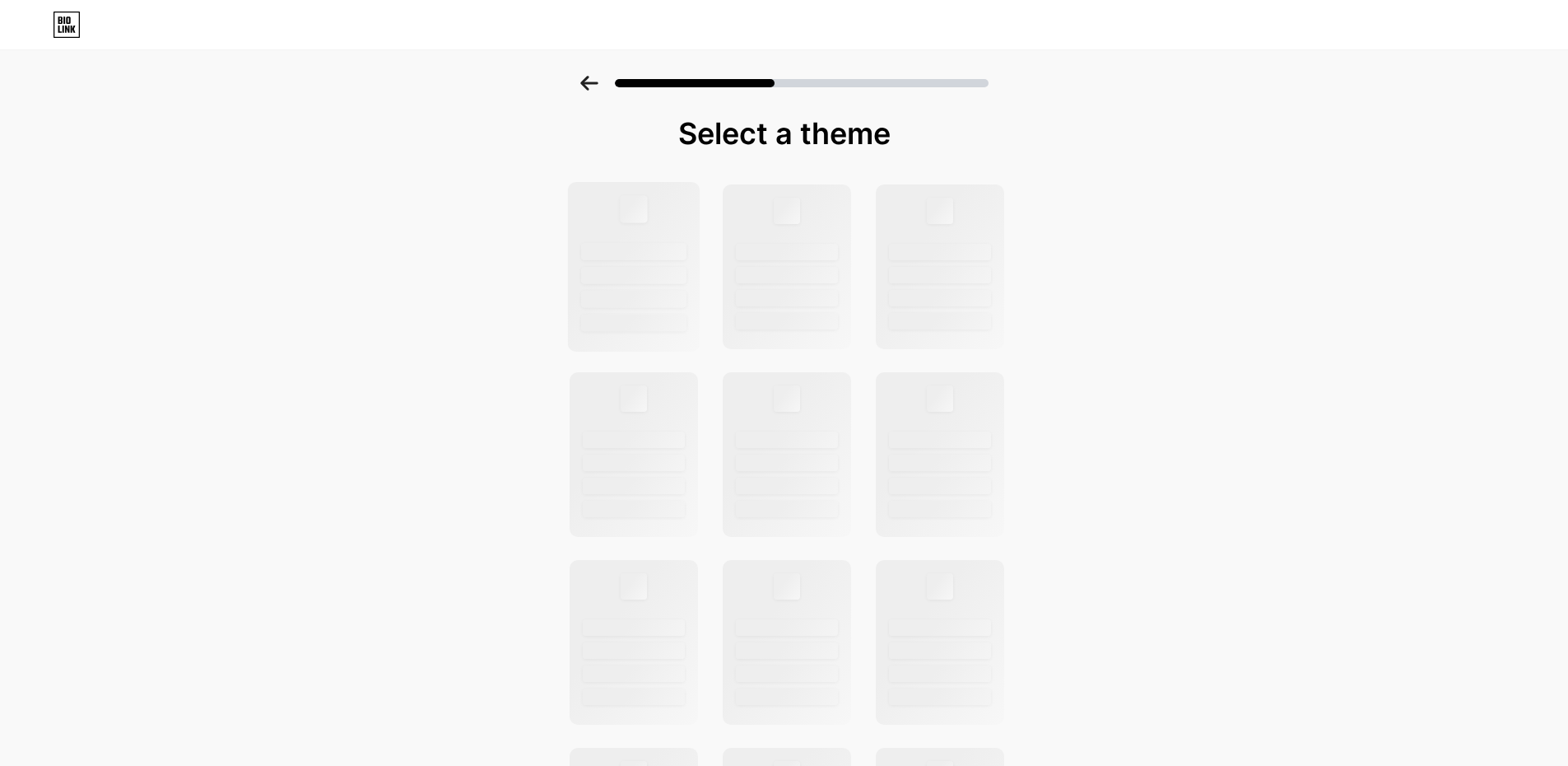
click at [629, 208] on div at bounding box center [633, 208] width 27 height 27
click at [635, 210] on div at bounding box center [633, 208] width 27 height 27
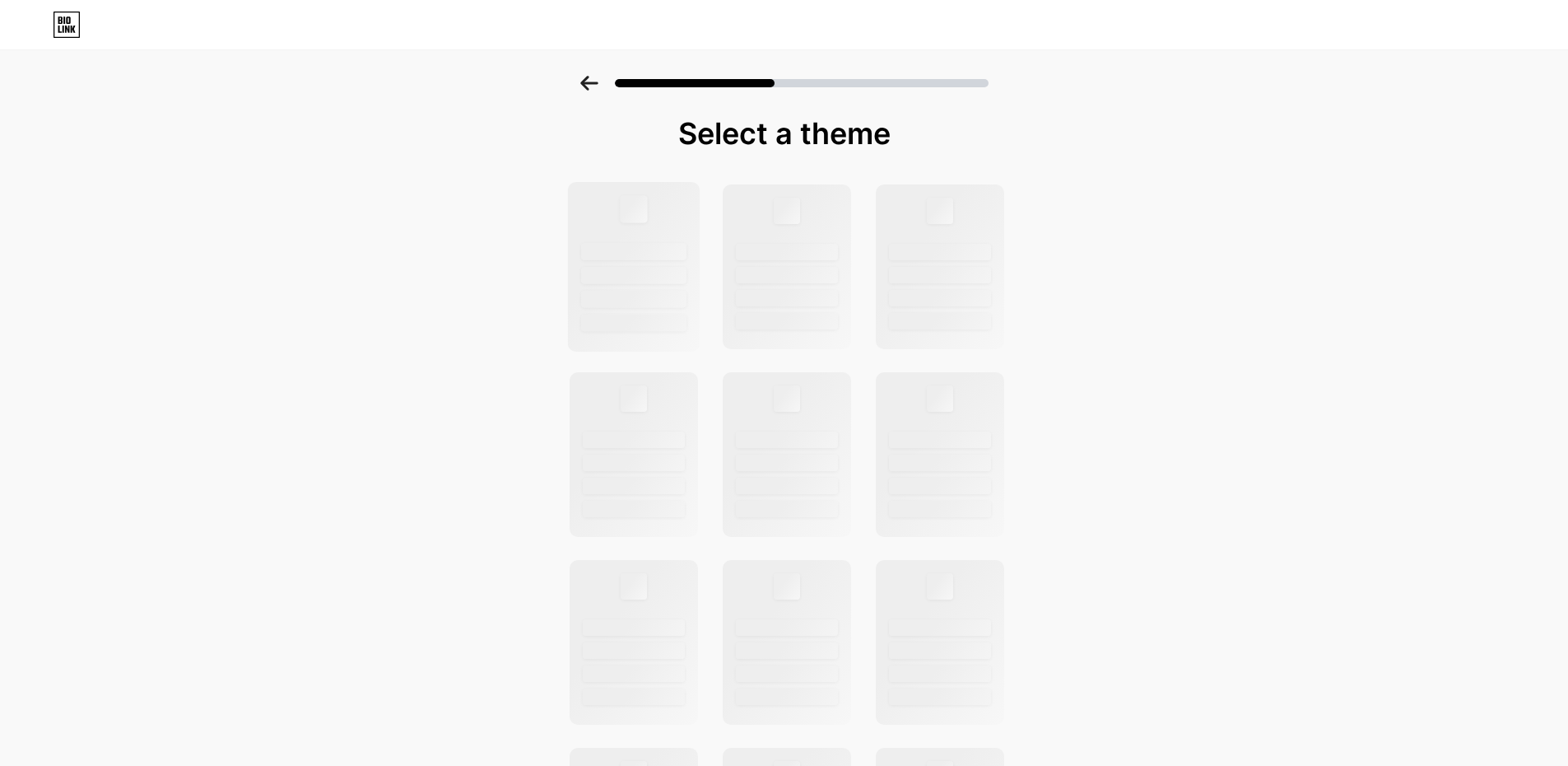
click at [635, 210] on div at bounding box center [633, 208] width 27 height 27
click at [789, 209] on div at bounding box center [786, 208] width 27 height 27
click at [598, 87] on icon at bounding box center [589, 83] width 18 height 15
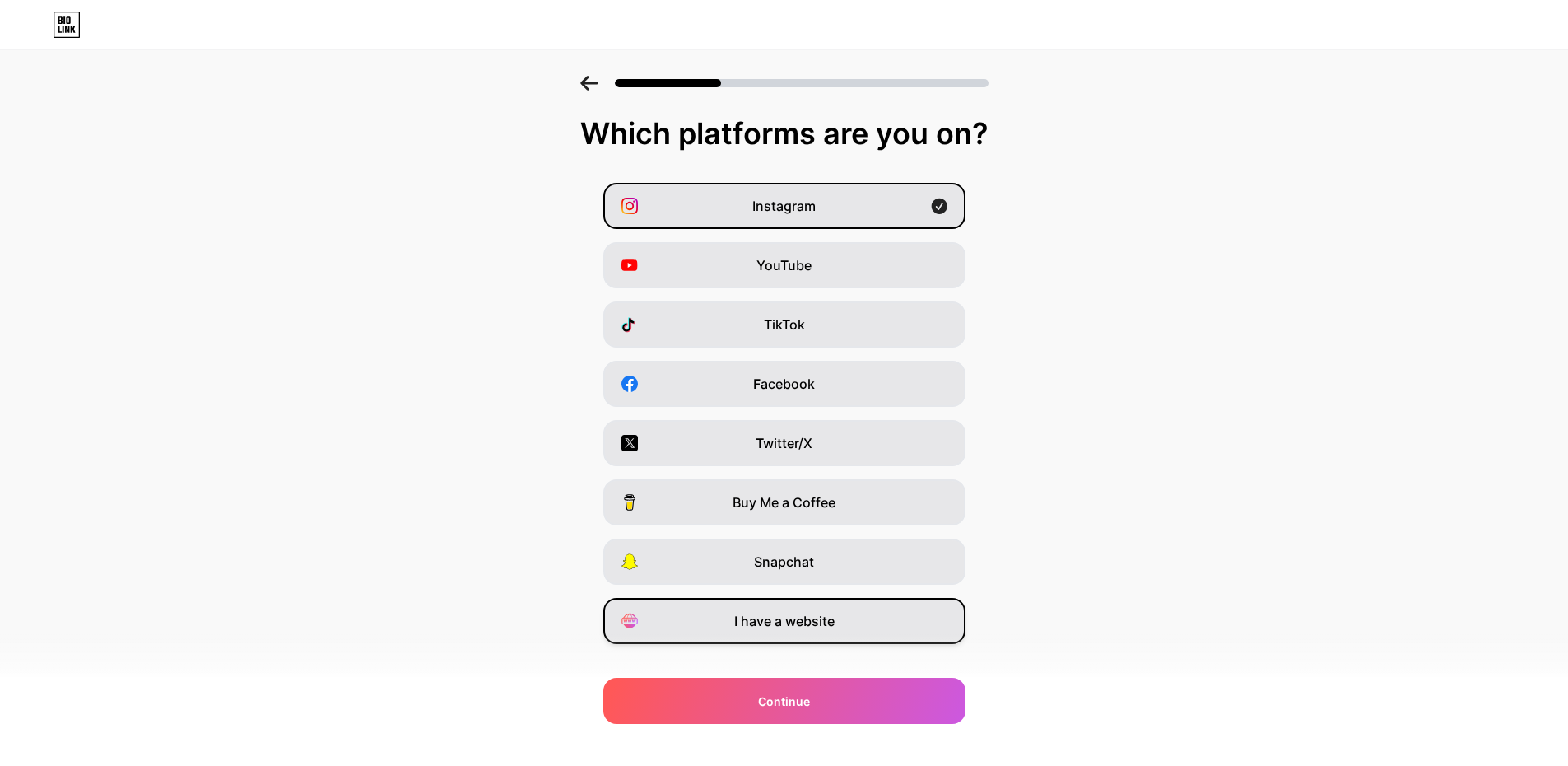
click at [796, 610] on div "I have a website" at bounding box center [784, 620] width 363 height 46
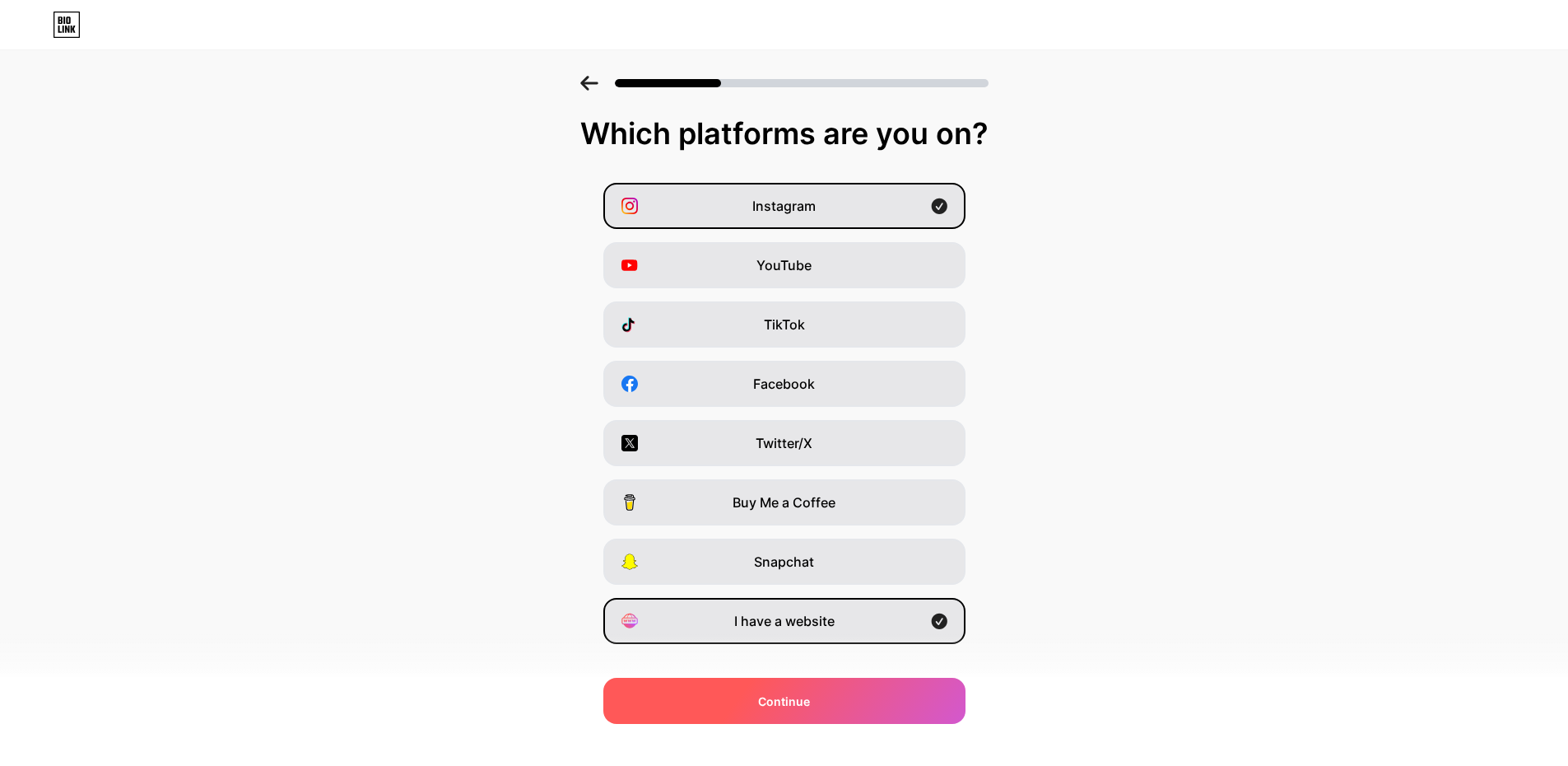
click at [821, 712] on div "Continue" at bounding box center [784, 700] width 363 height 46
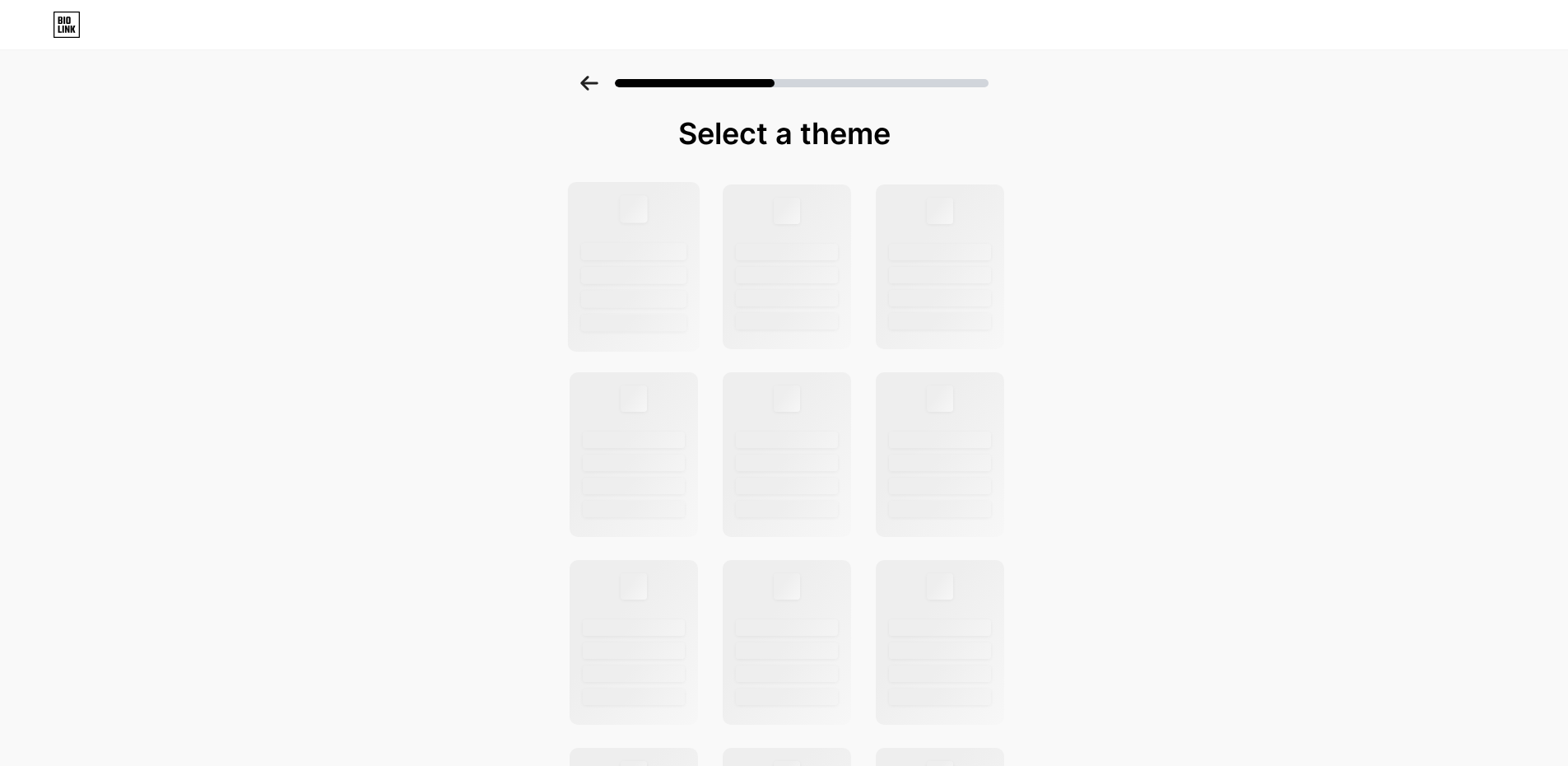
click at [635, 218] on div at bounding box center [633, 208] width 27 height 27
click at [596, 87] on icon at bounding box center [589, 83] width 18 height 15
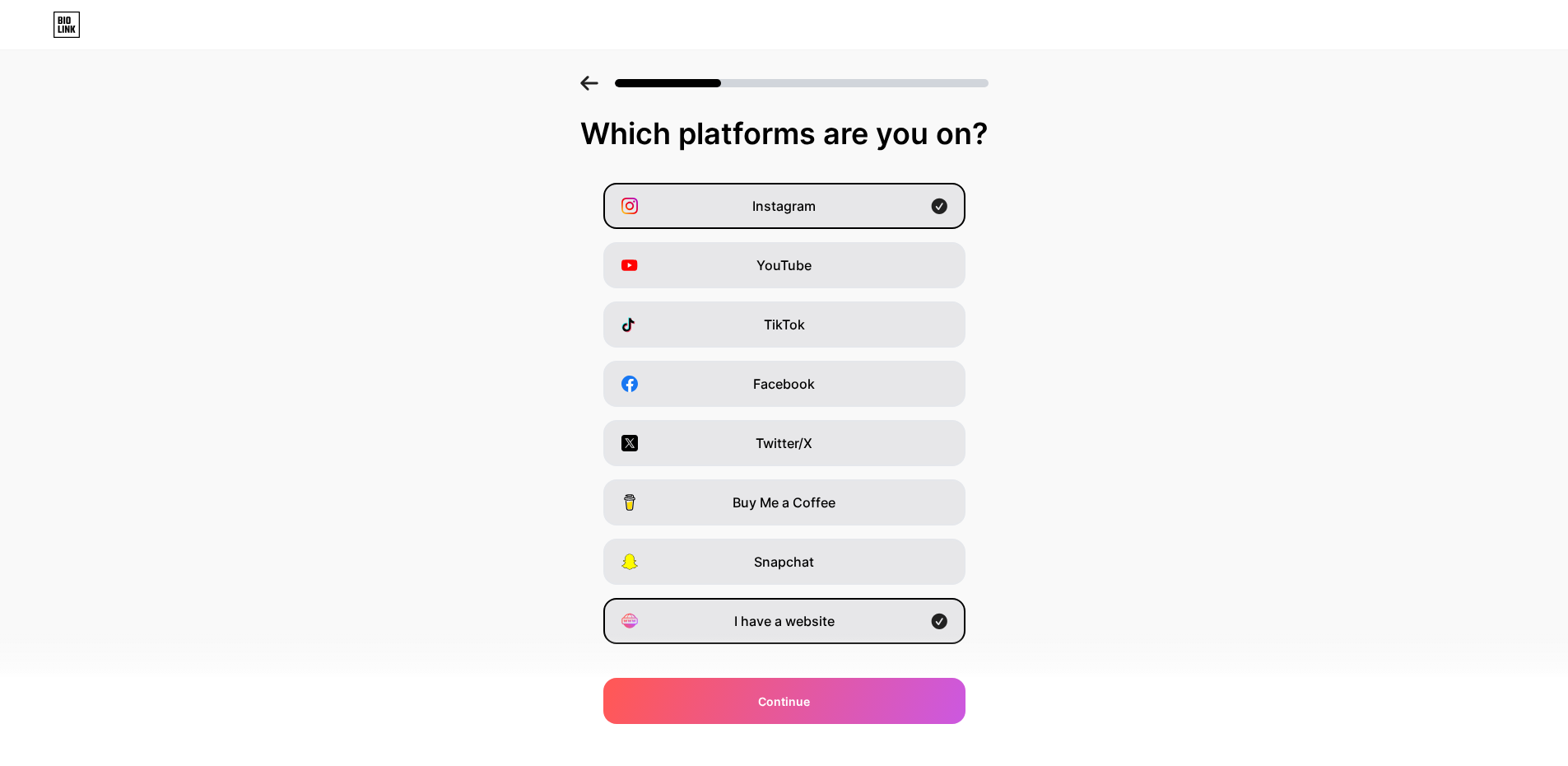
click at [596, 87] on icon at bounding box center [589, 83] width 18 height 15
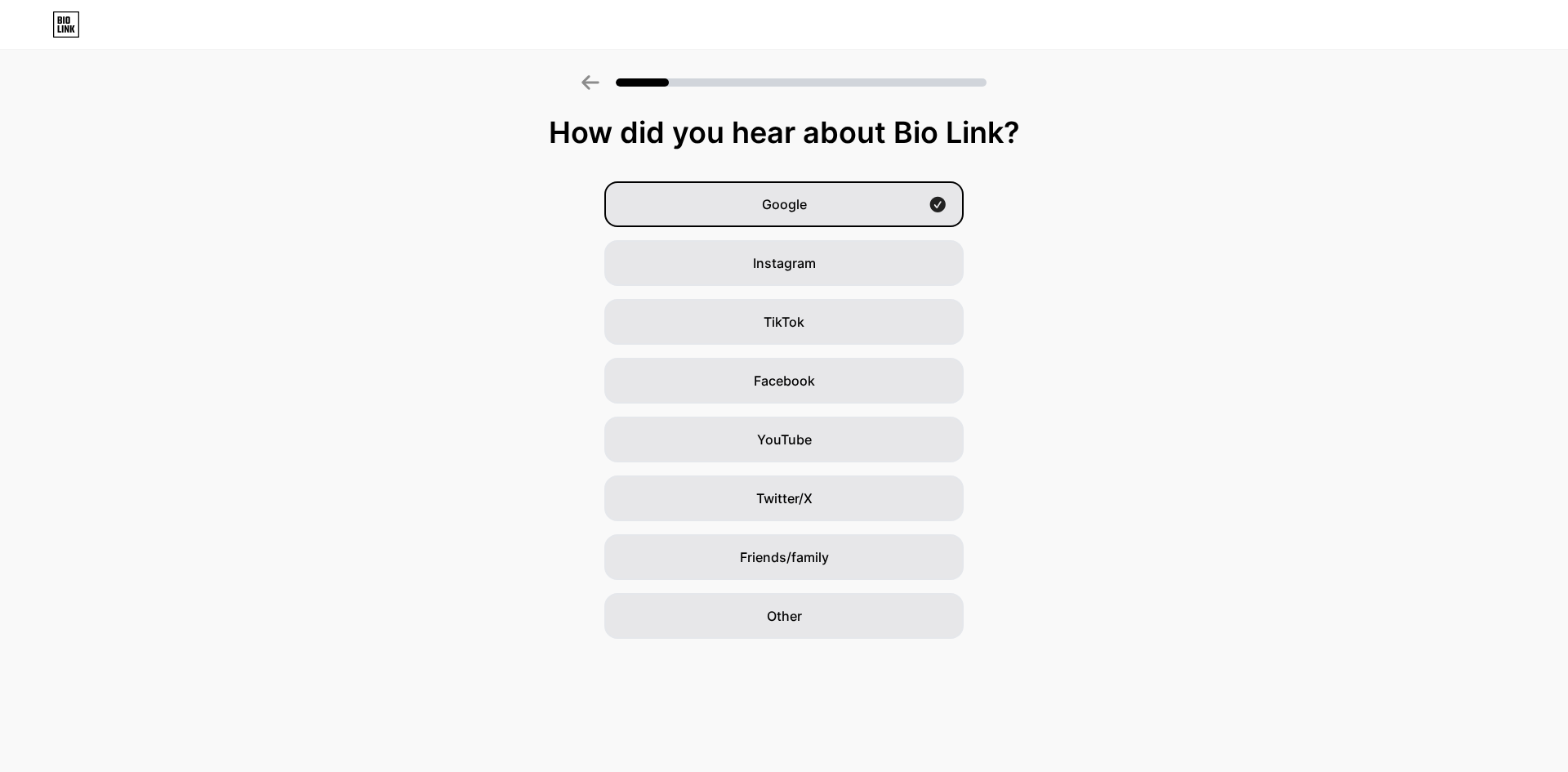
click at [591, 86] on icon at bounding box center [590, 82] width 18 height 15
click at [586, 91] on div at bounding box center [784, 77] width 1568 height 57
click at [586, 84] on icon at bounding box center [590, 82] width 18 height 15
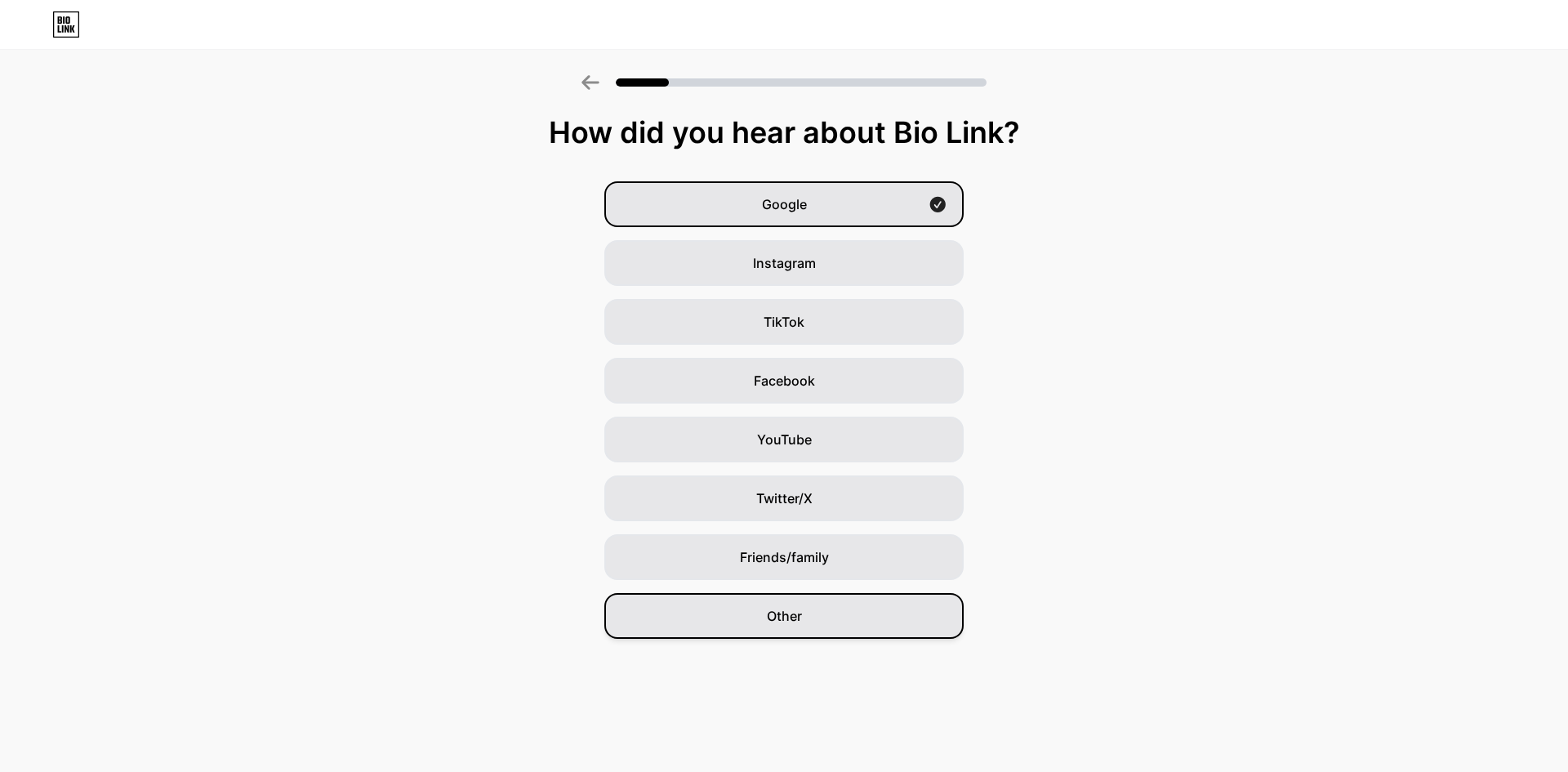
click at [793, 611] on span "Other" at bounding box center [784, 616] width 35 height 20
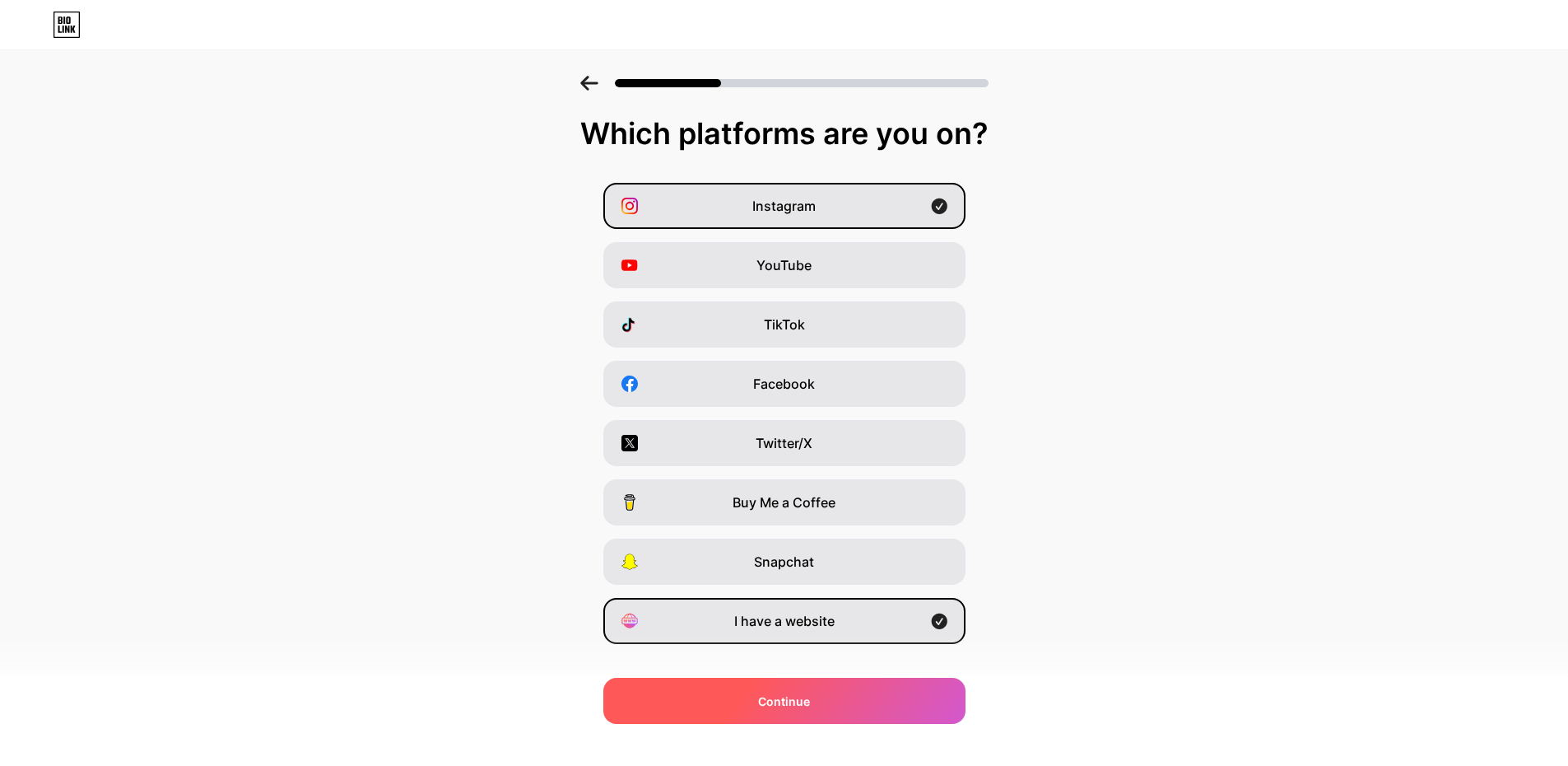
click at [807, 691] on div "Continue" at bounding box center [784, 700] width 363 height 46
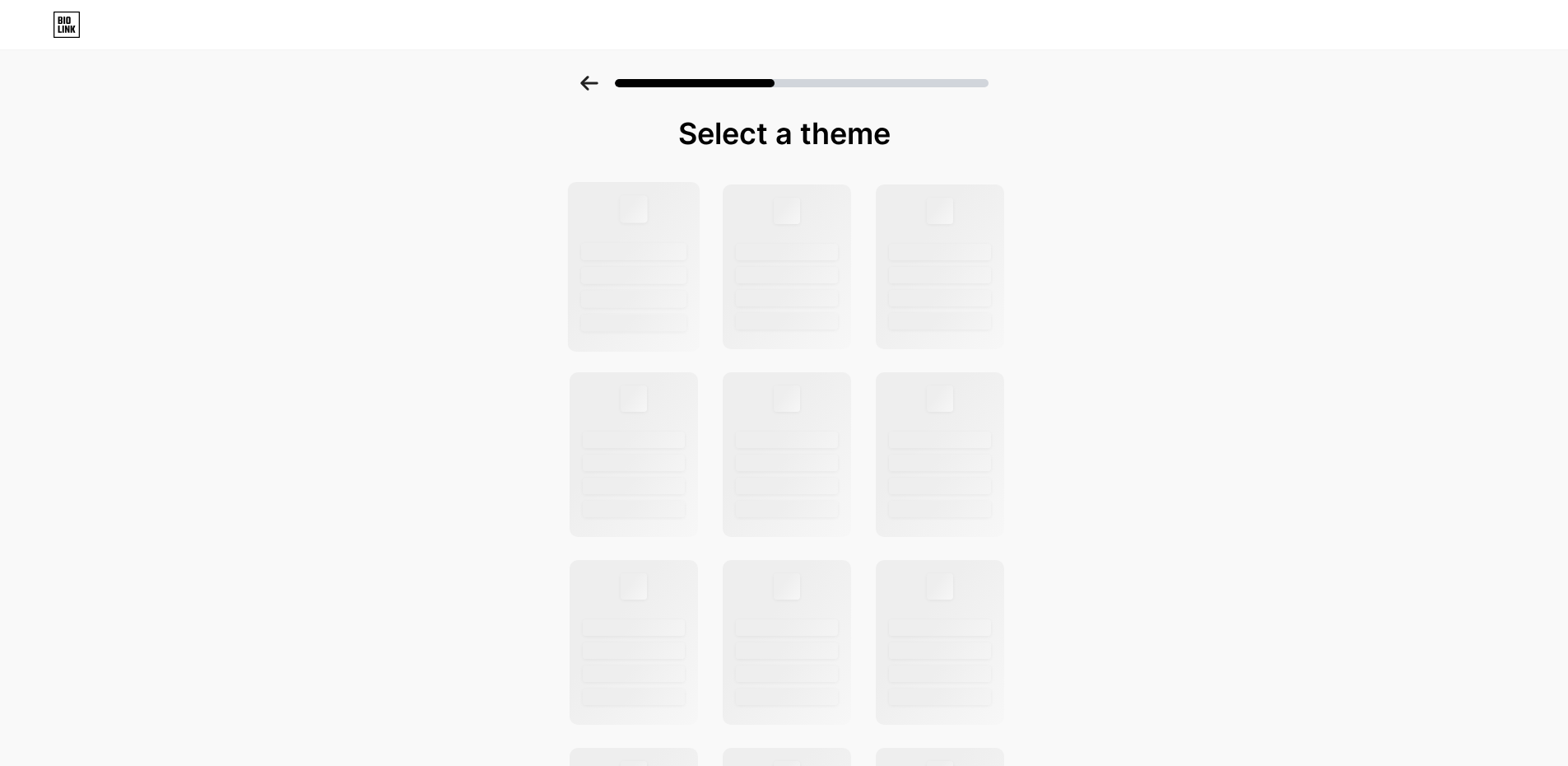
click at [645, 209] on div at bounding box center [633, 208] width 27 height 27
click at [68, 29] on icon at bounding box center [67, 29] width 4 height 7
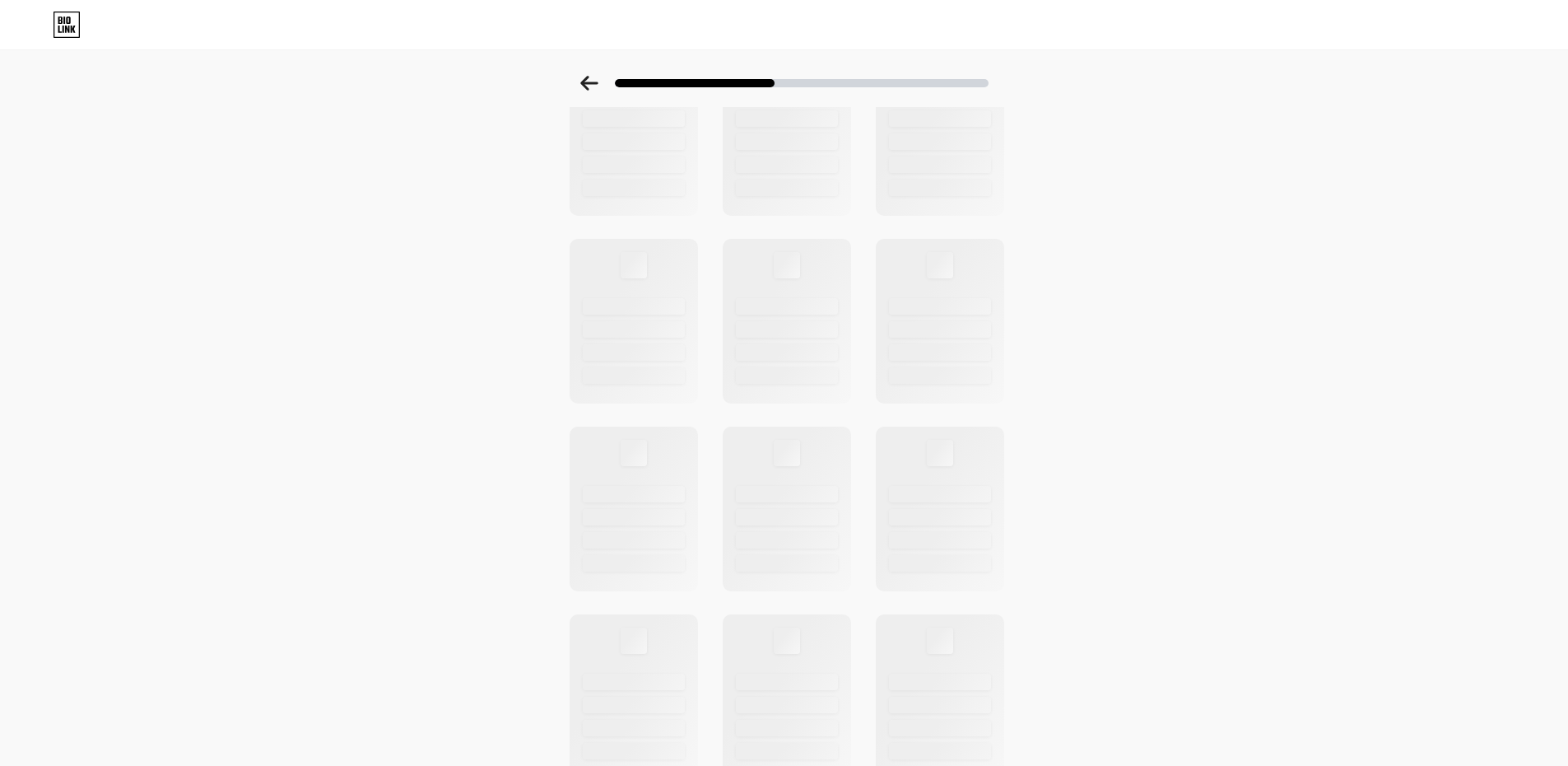
scroll to position [401, 0]
